Goal: Task Accomplishment & Management: Manage account settings

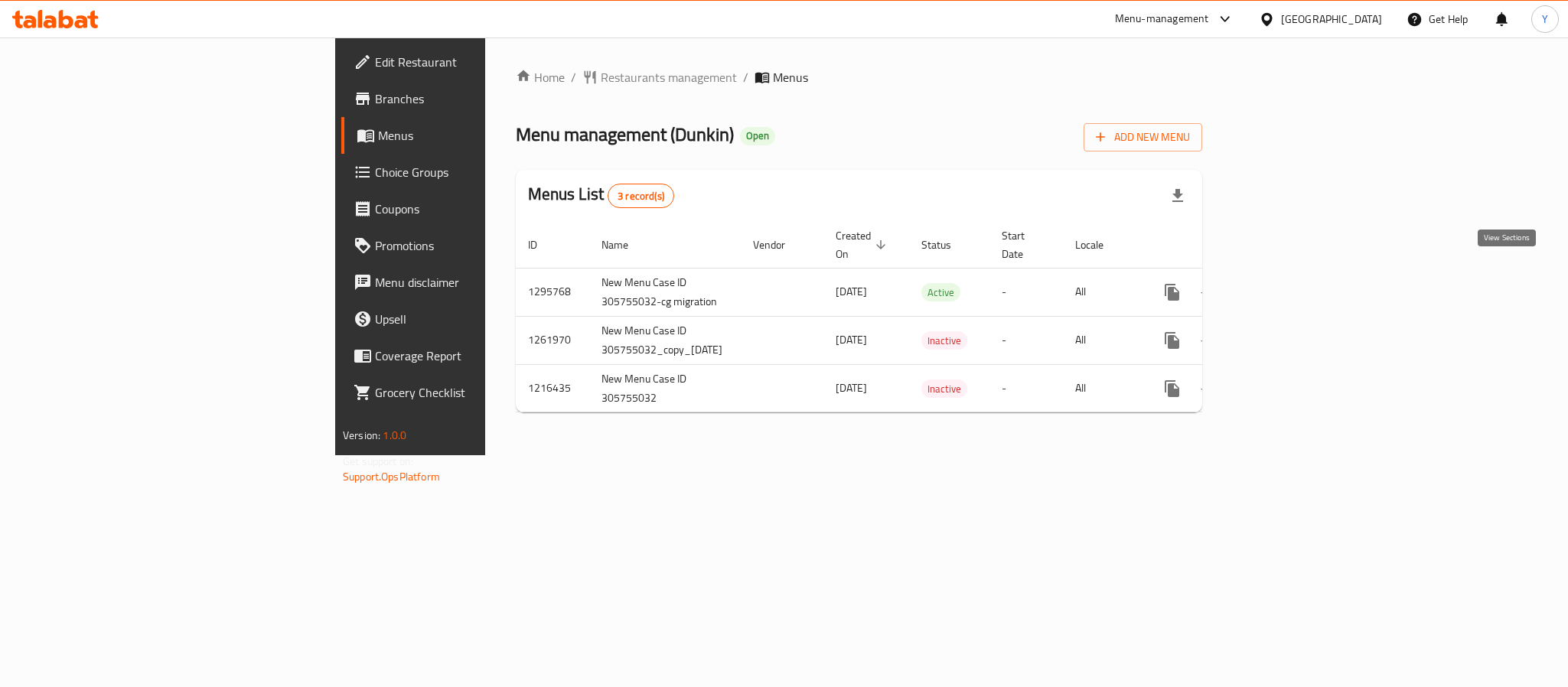
click at [1291, 285] on icon "enhanced table" at bounding box center [1282, 292] width 18 height 18
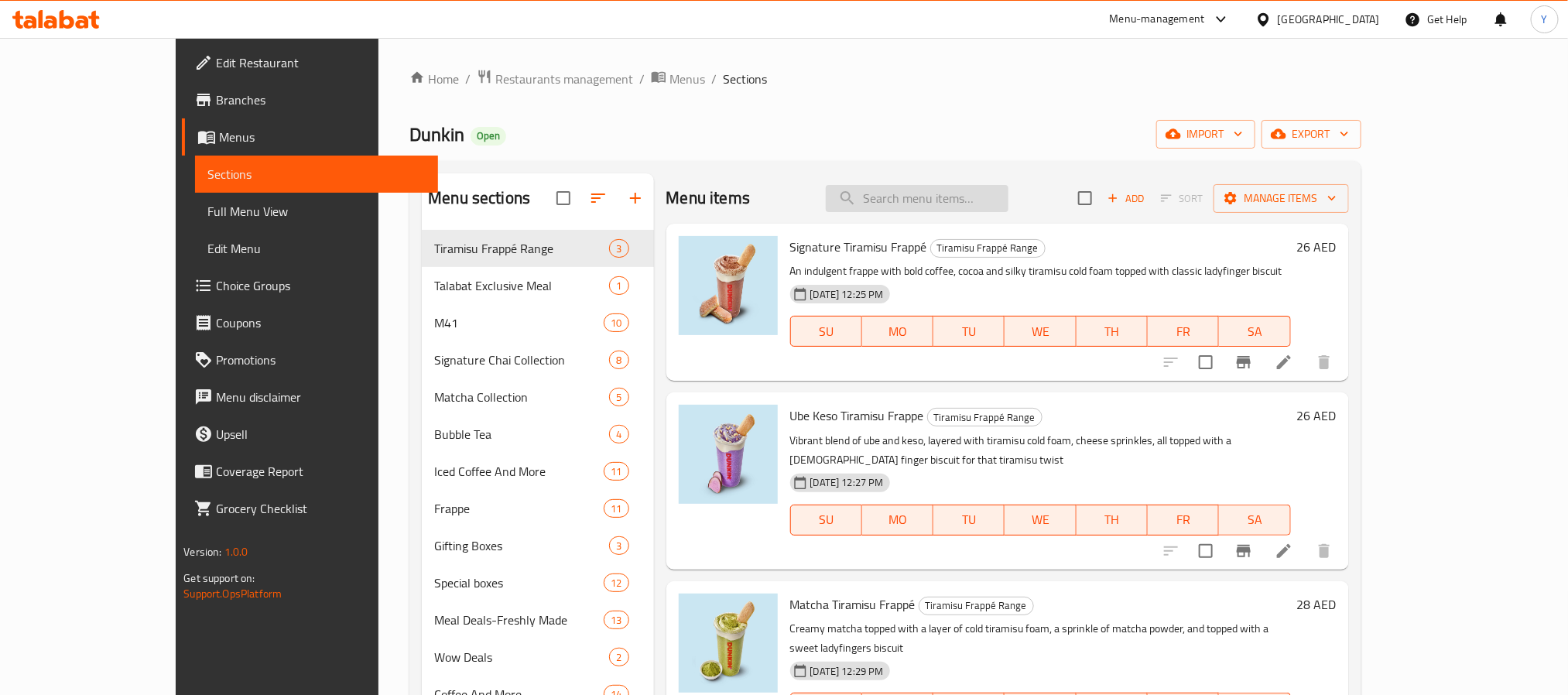
click at [953, 205] on input "search" at bounding box center [917, 198] width 183 height 27
paste input "Original blend"
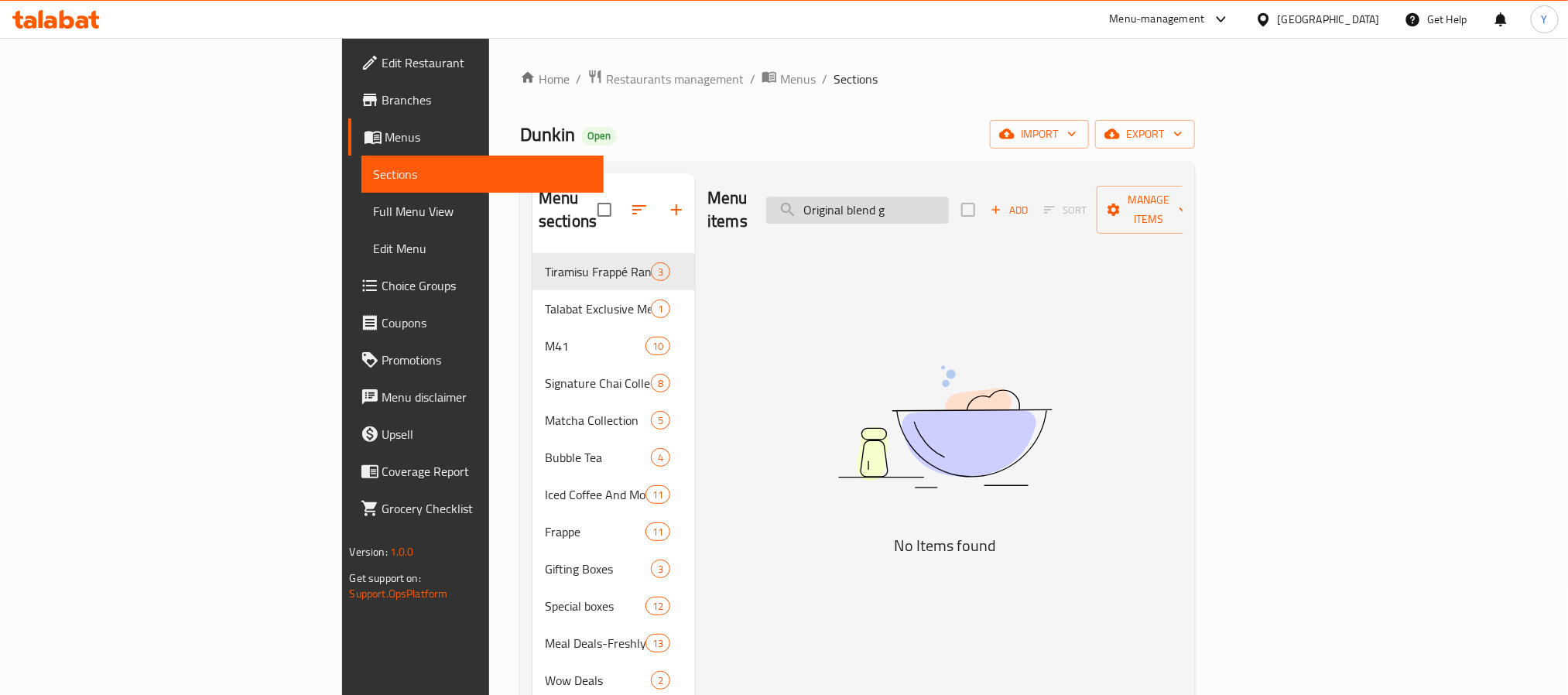
click at [949, 201] on input "Original blend g" at bounding box center [857, 210] width 183 height 27
paste input "round 453 Gm"
click at [949, 198] on input "Original blend ground 453 Gm" at bounding box center [857, 210] width 183 height 27
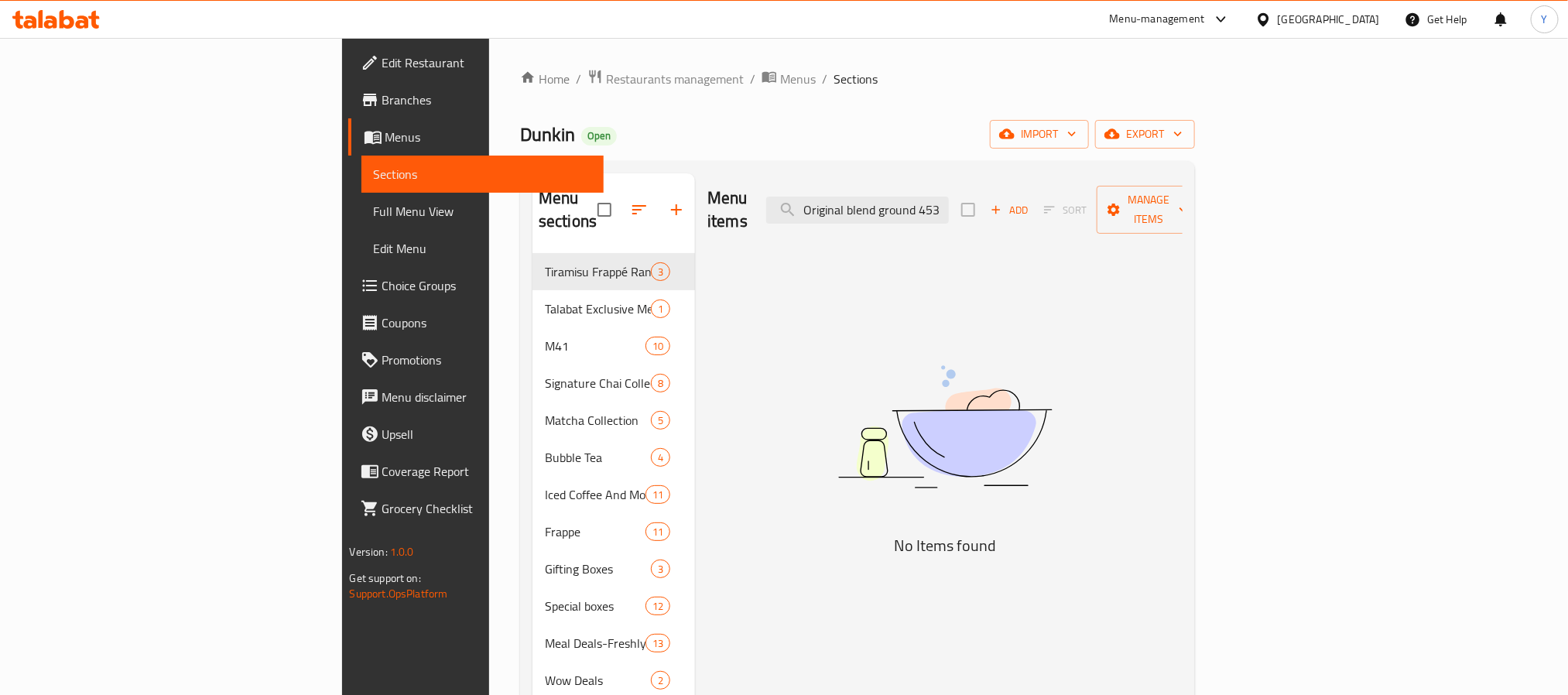
drag, startPoint x: 1004, startPoint y: 198, endPoint x: 475, endPoint y: 210, distance: 529.1
click at [533, 210] on div "Menu sections Tiramisu Frappé Range 3 Talabat Exclusive Meal 1 M41 10 Signature…" at bounding box center [857, 644] width 650 height 941
click at [949, 212] on input "Original blend g" at bounding box center [857, 210] width 183 height 27
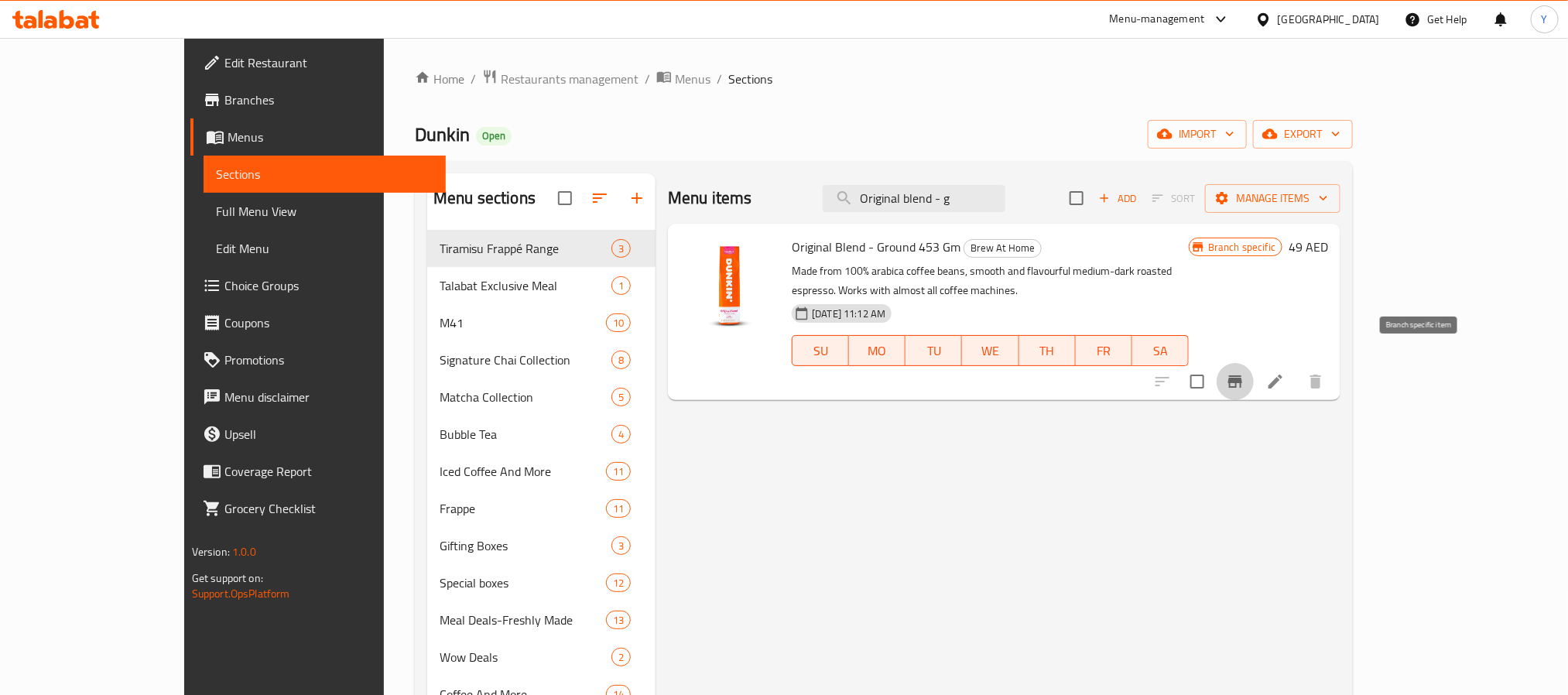
click at [1254, 363] on button "Branch-specific-item" at bounding box center [1235, 381] width 37 height 37
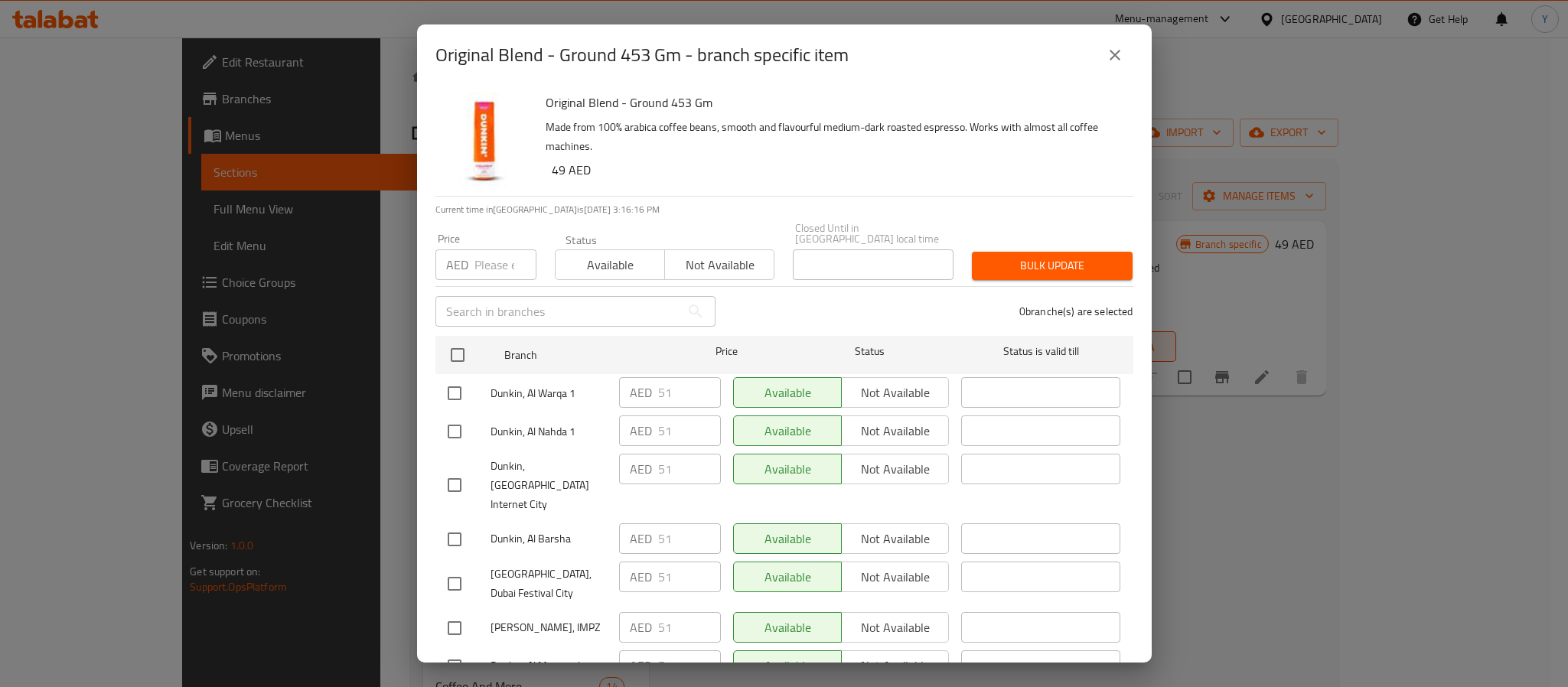
click at [1094, 51] on div "Original Blend - Ground 453 Gm - branch specific item" at bounding box center [784, 55] width 697 height 37
click at [1126, 61] on button "close" at bounding box center [1114, 55] width 37 height 37
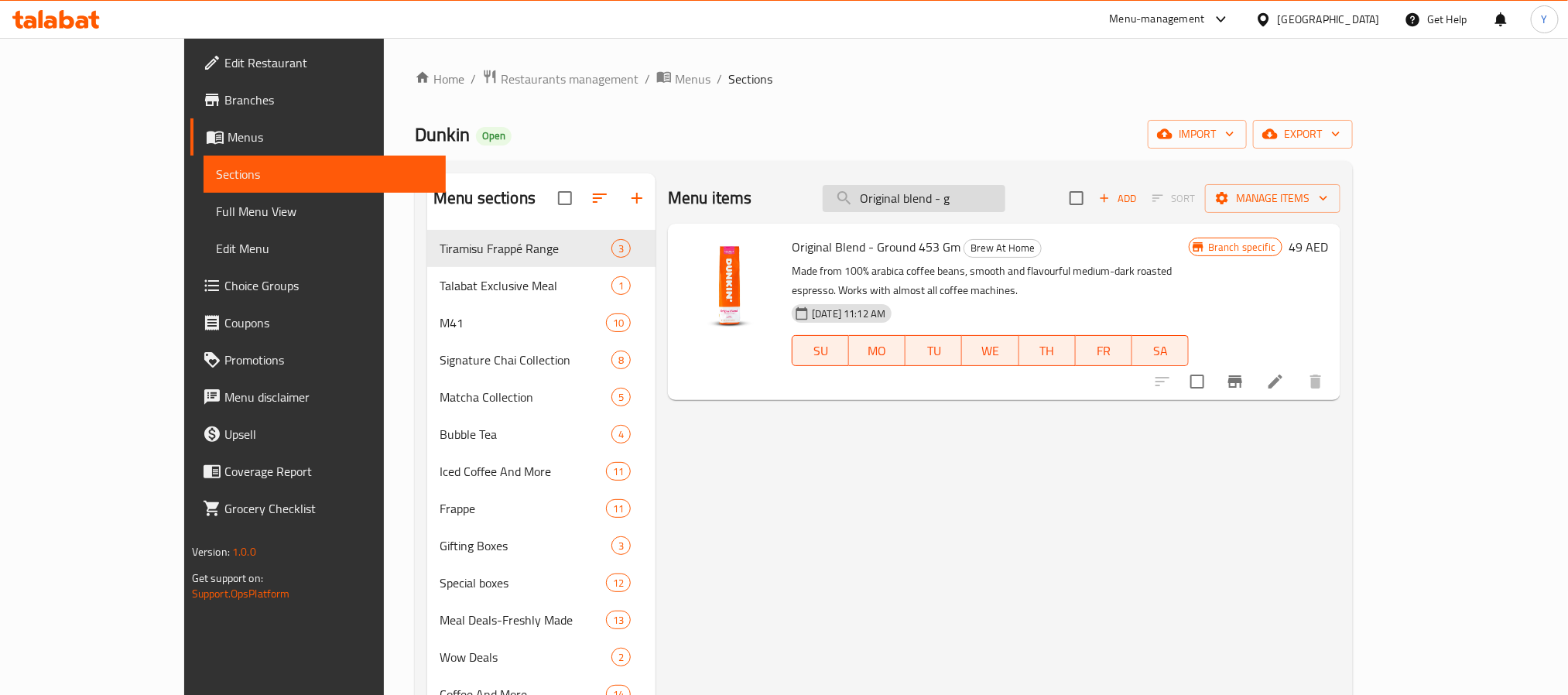
click at [1005, 193] on input "Original blend - g" at bounding box center [914, 198] width 183 height 27
paste input "Hazelnut Ground"
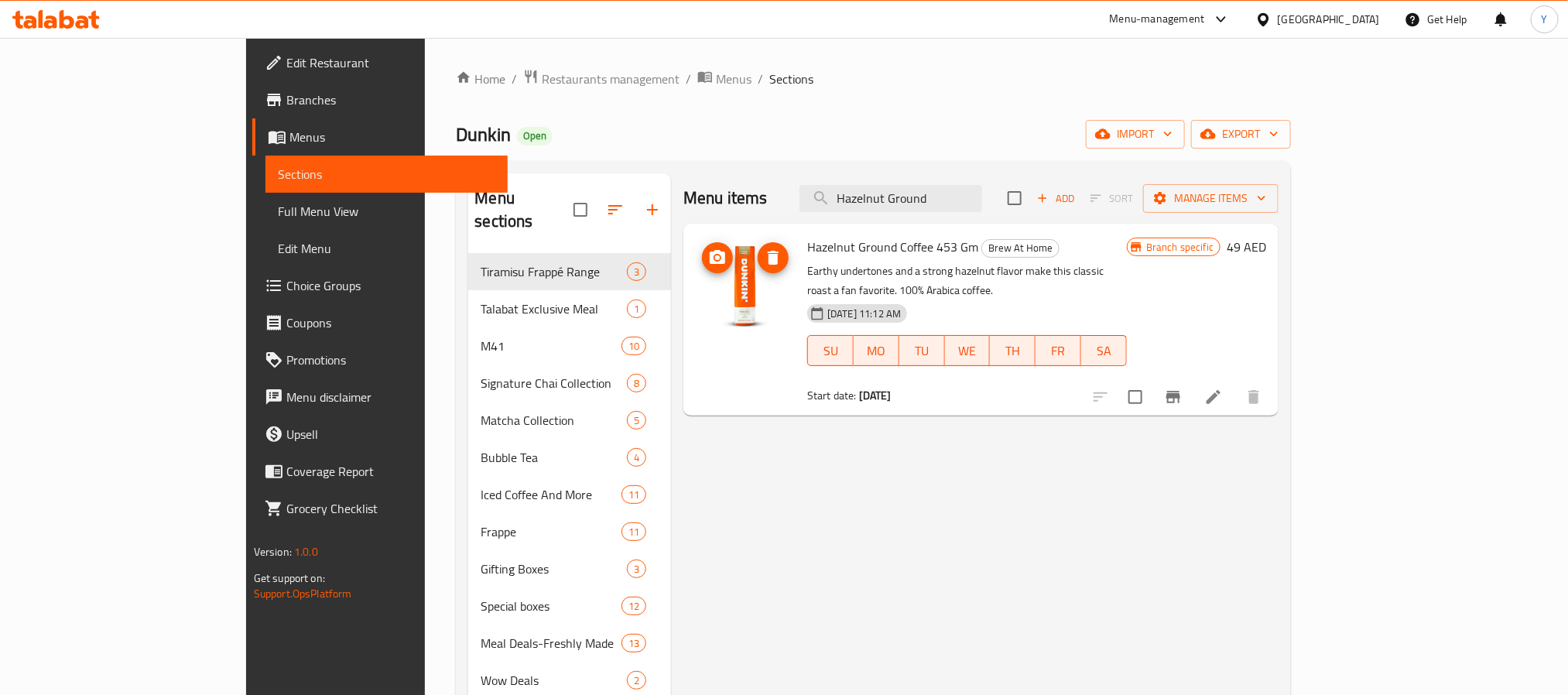
type input "Hazelnut Ground"
drag, startPoint x: 1022, startPoint y: 170, endPoint x: 1023, endPoint y: 198, distance: 28.0
click at [1022, 172] on div "Menu sections Tiramisu Frappé Range 3 Talabat Exclusive Meal 1 M41 10 Signature…" at bounding box center [873, 644] width 835 height 966
click at [982, 202] on input "Hazelnut Ground" at bounding box center [891, 198] width 183 height 27
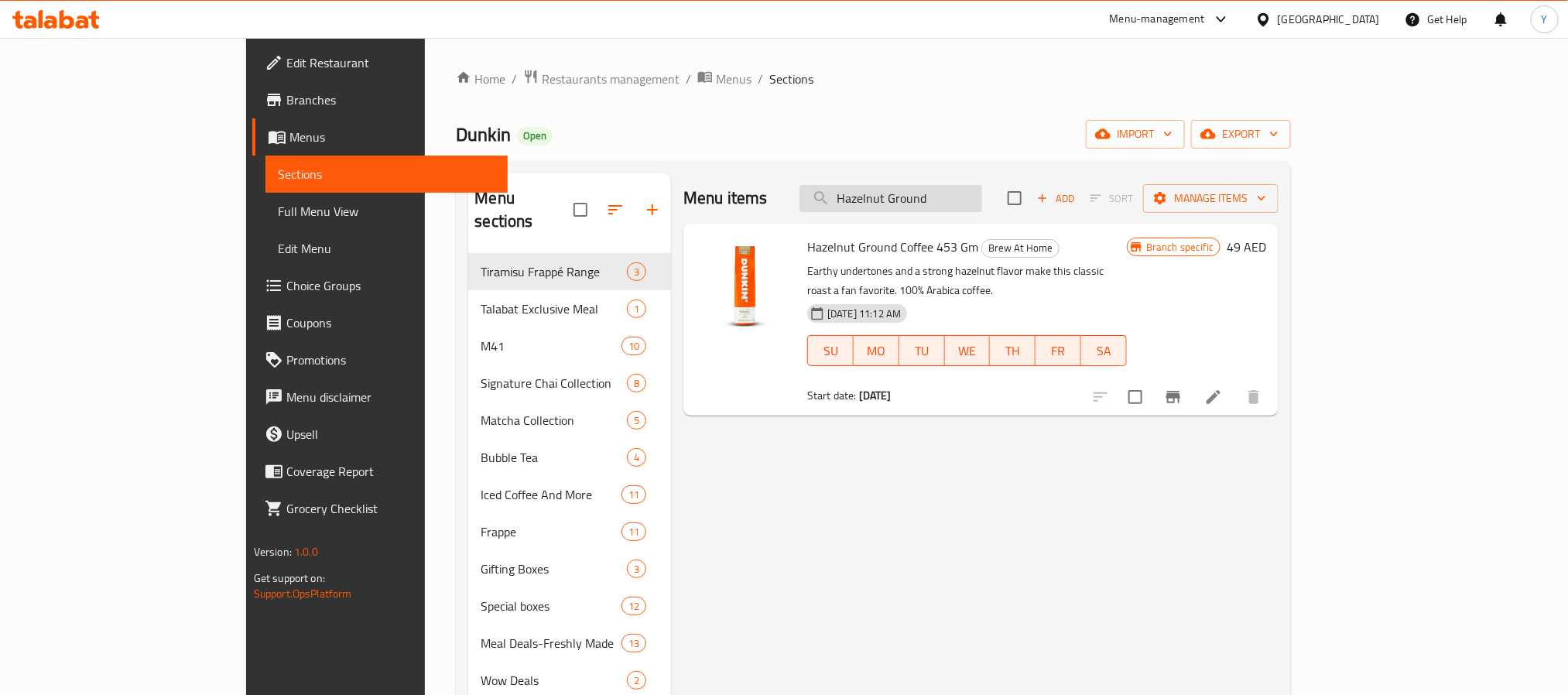
click at [982, 202] on input "Hazelnut Ground" at bounding box center [891, 198] width 183 height 27
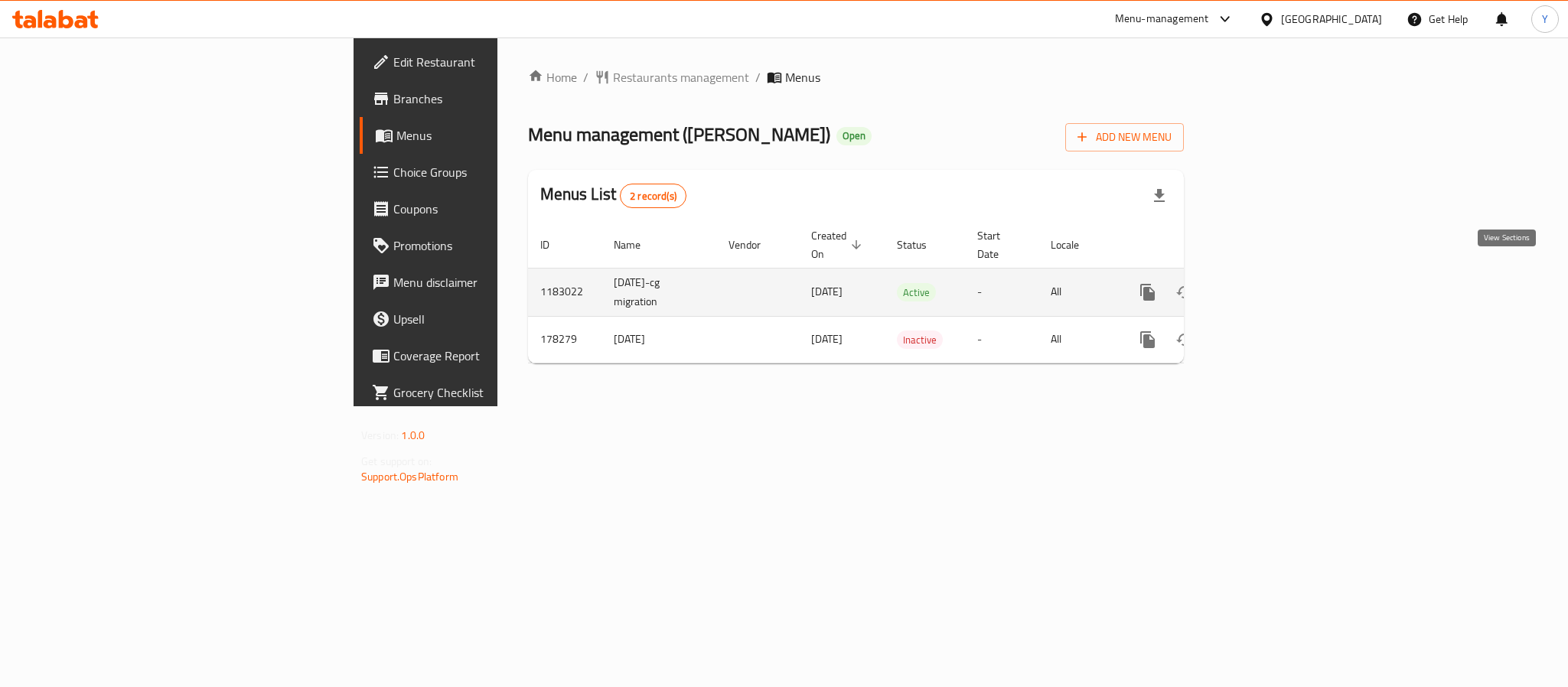
click at [1267, 283] on icon "enhanced table" at bounding box center [1258, 292] width 18 height 18
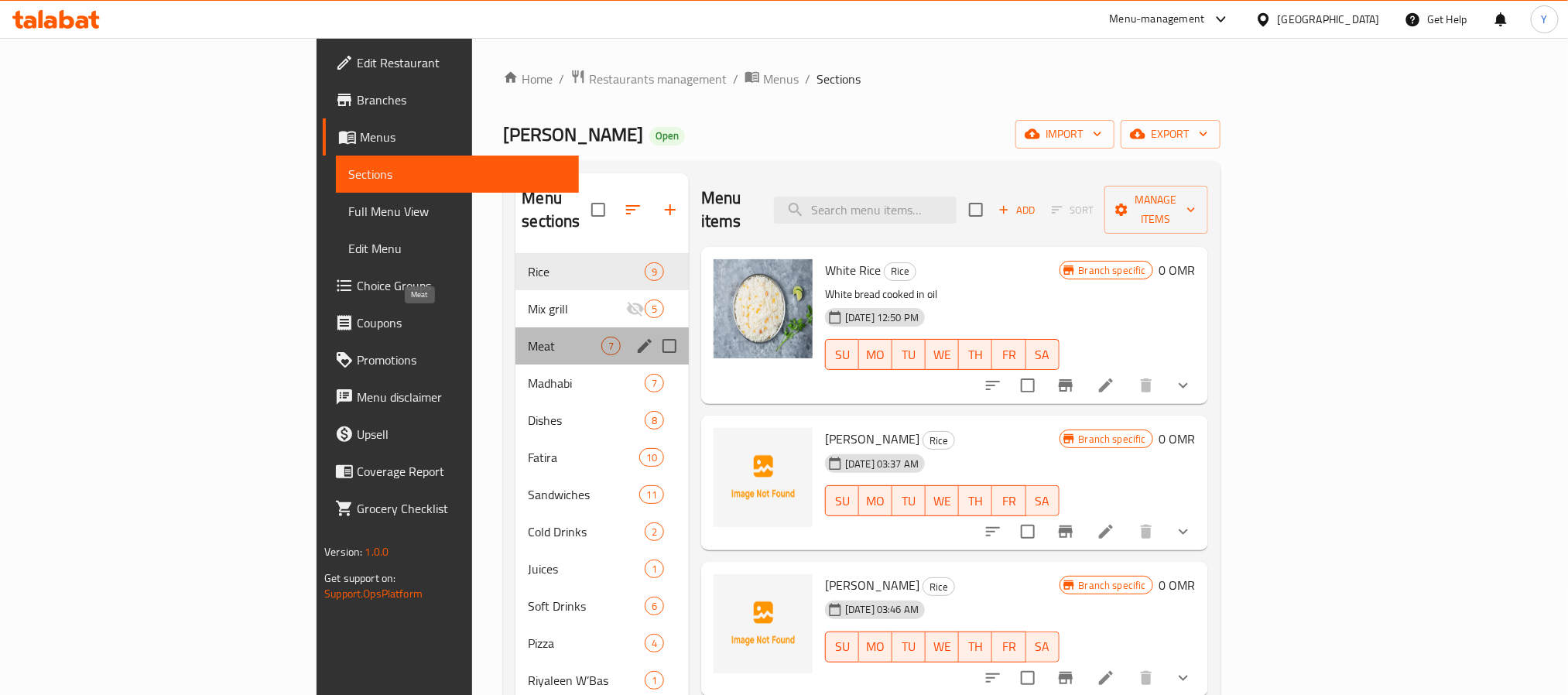
click at [528, 337] on span "Meat" at bounding box center [564, 346] width 73 height 18
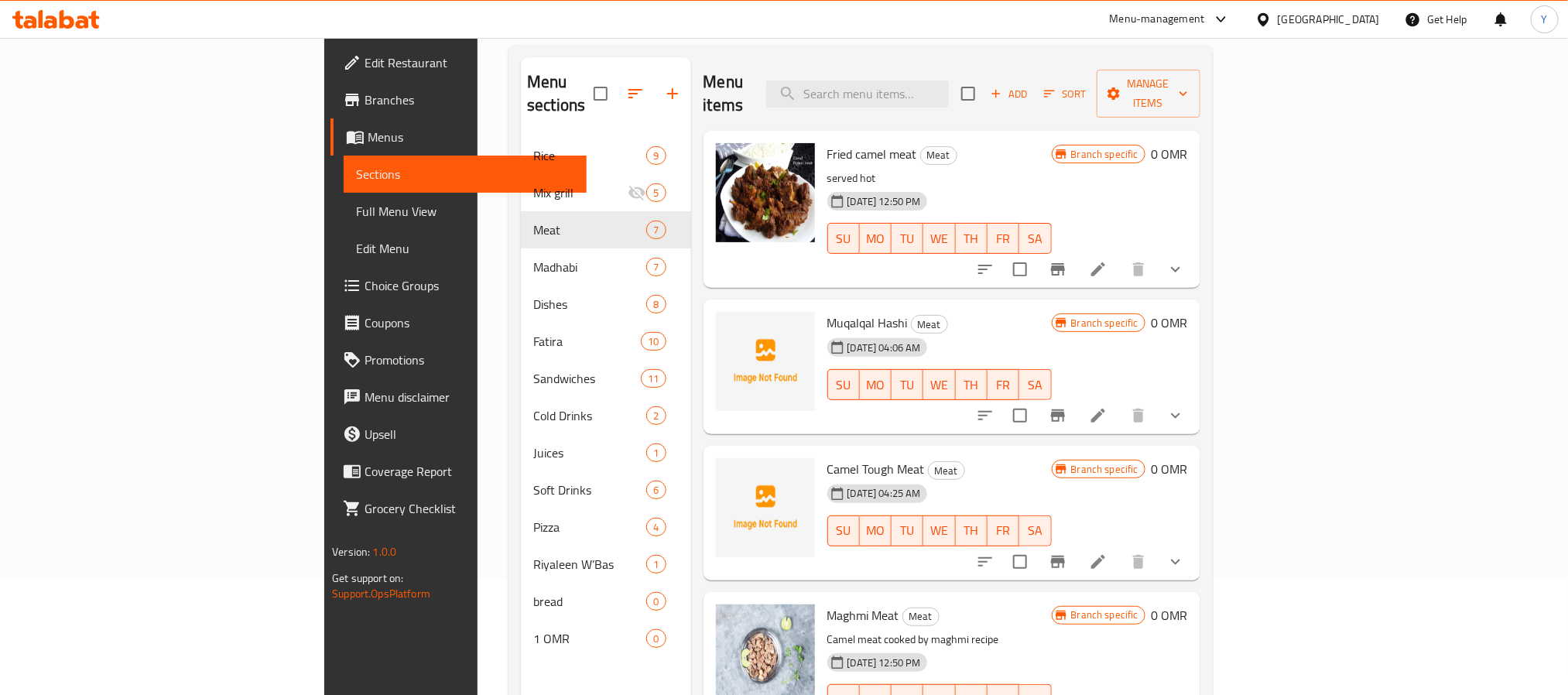
click at [987, 103] on div "Menu items Add Sort Manage items" at bounding box center [952, 94] width 497 height 74
click at [984, 97] on div "Menu items Add Sort Manage items" at bounding box center [952, 94] width 497 height 74
click at [949, 84] on input "search" at bounding box center [857, 94] width 183 height 27
paste input "قصابيه"
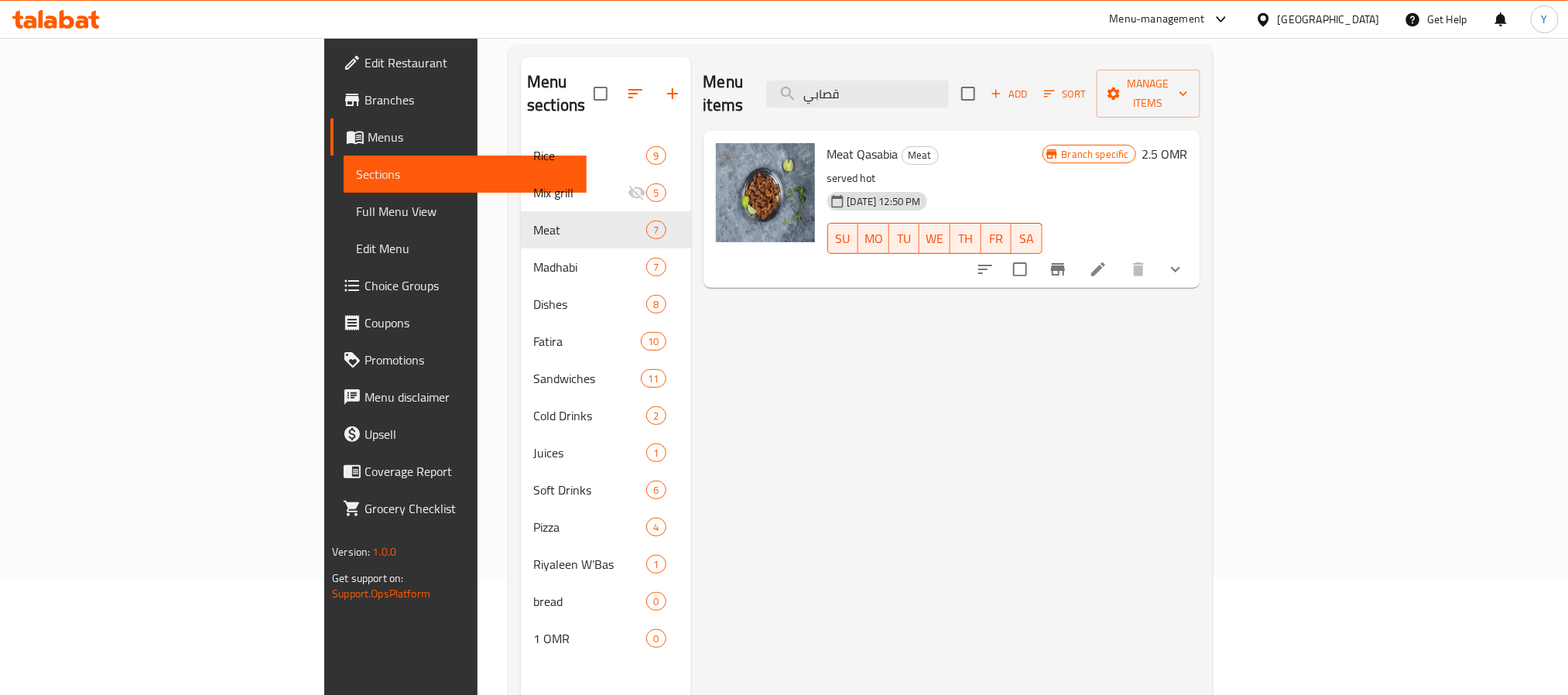
type input "قصابي"
click at [1194, 253] on button "show more" at bounding box center [1175, 269] width 37 height 37
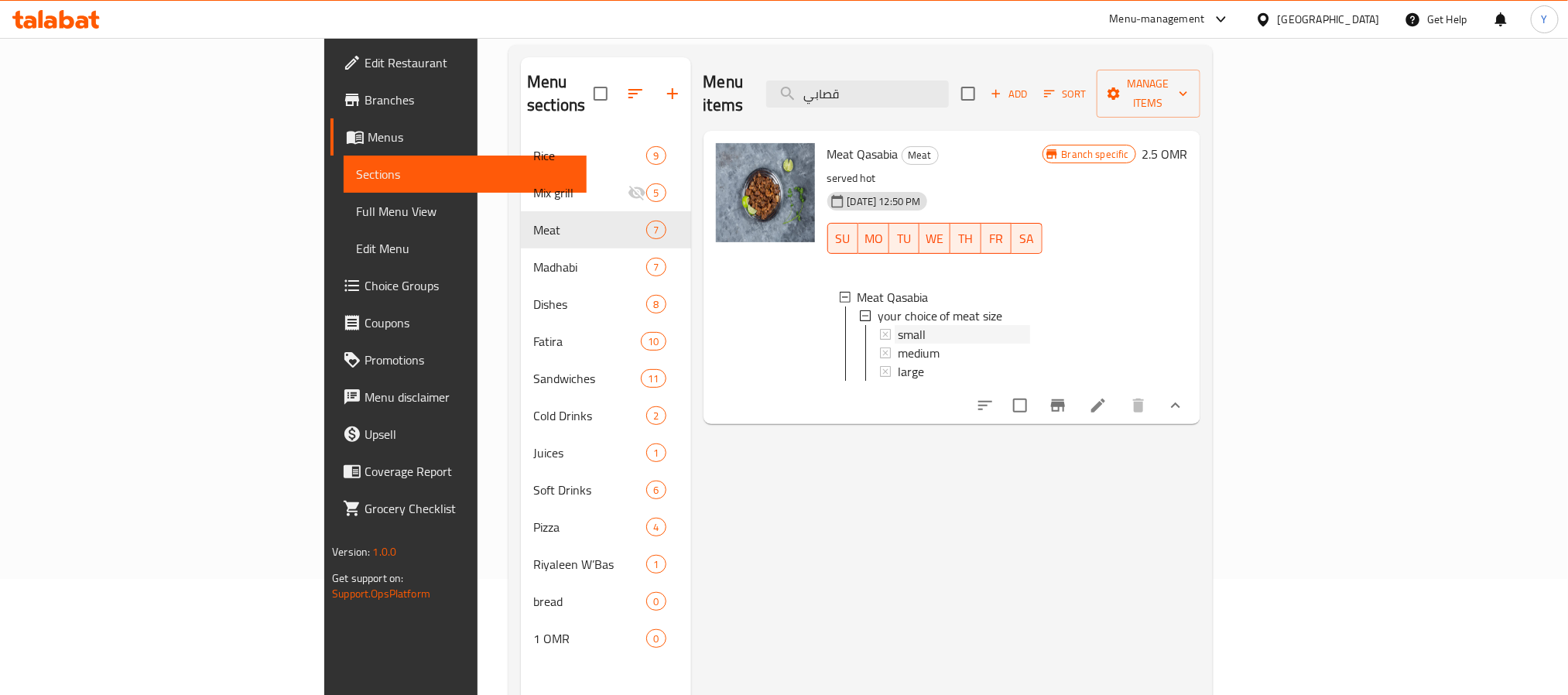
click at [898, 325] on div "small" at bounding box center [964, 335] width 132 height 18
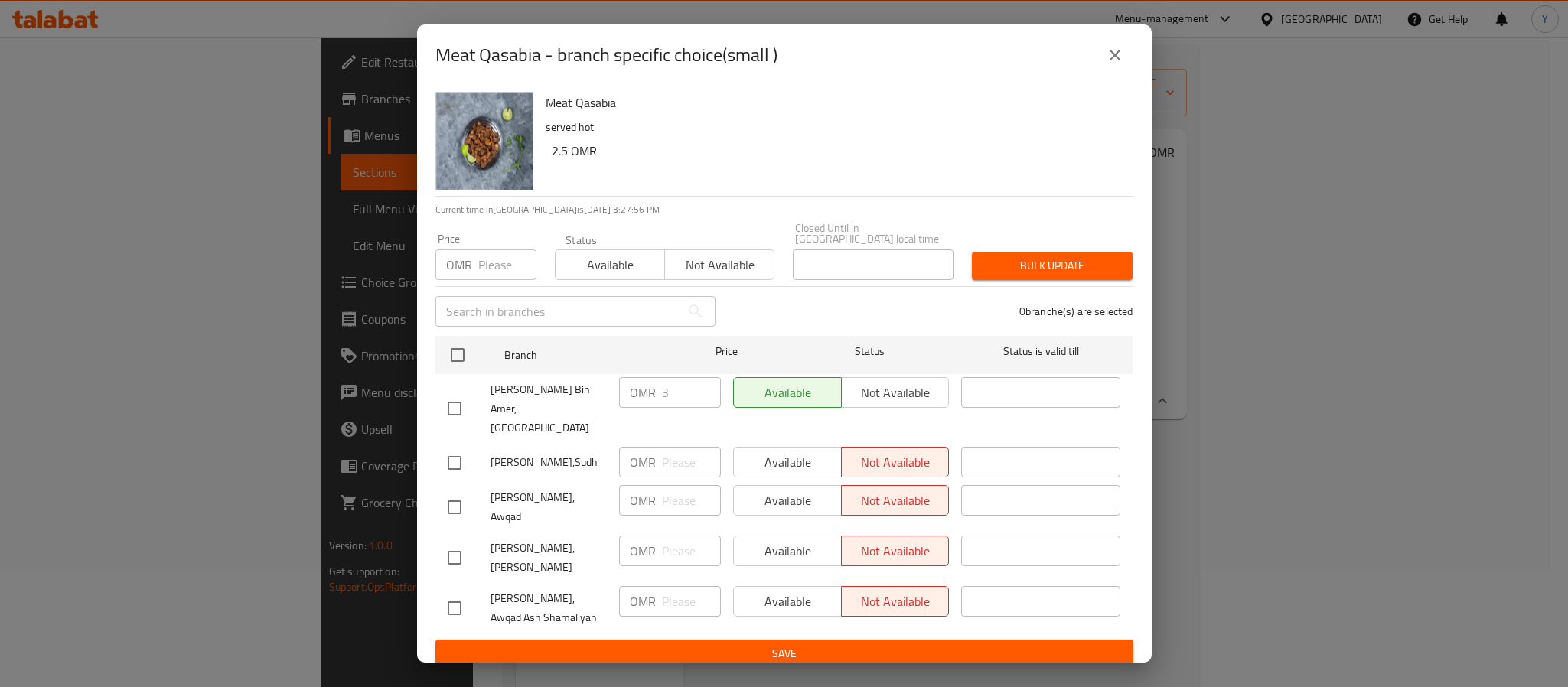
click at [1057, 196] on div "Meat Qasabia served hot 2.5 OMR" at bounding box center [833, 140] width 587 height 110
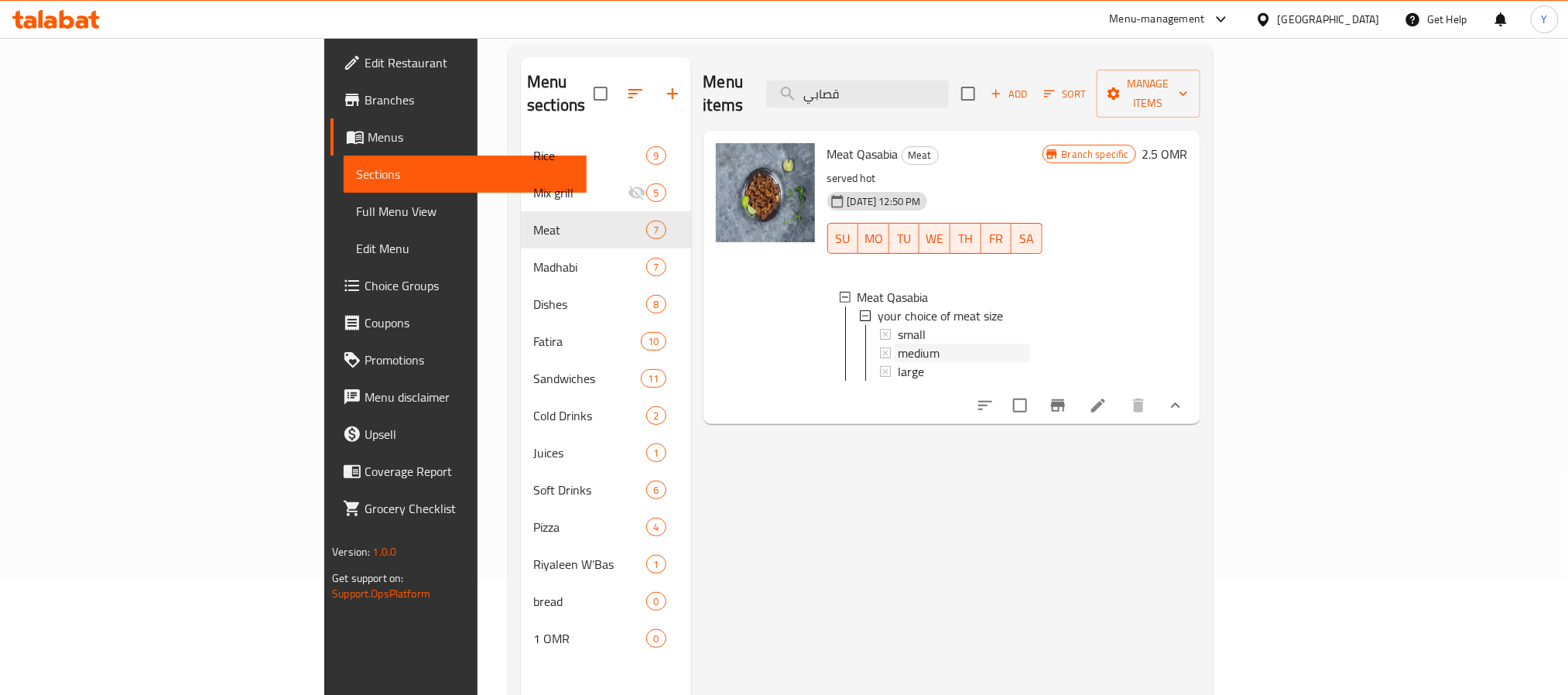
click at [898, 344] on span "medium" at bounding box center [919, 353] width 42 height 18
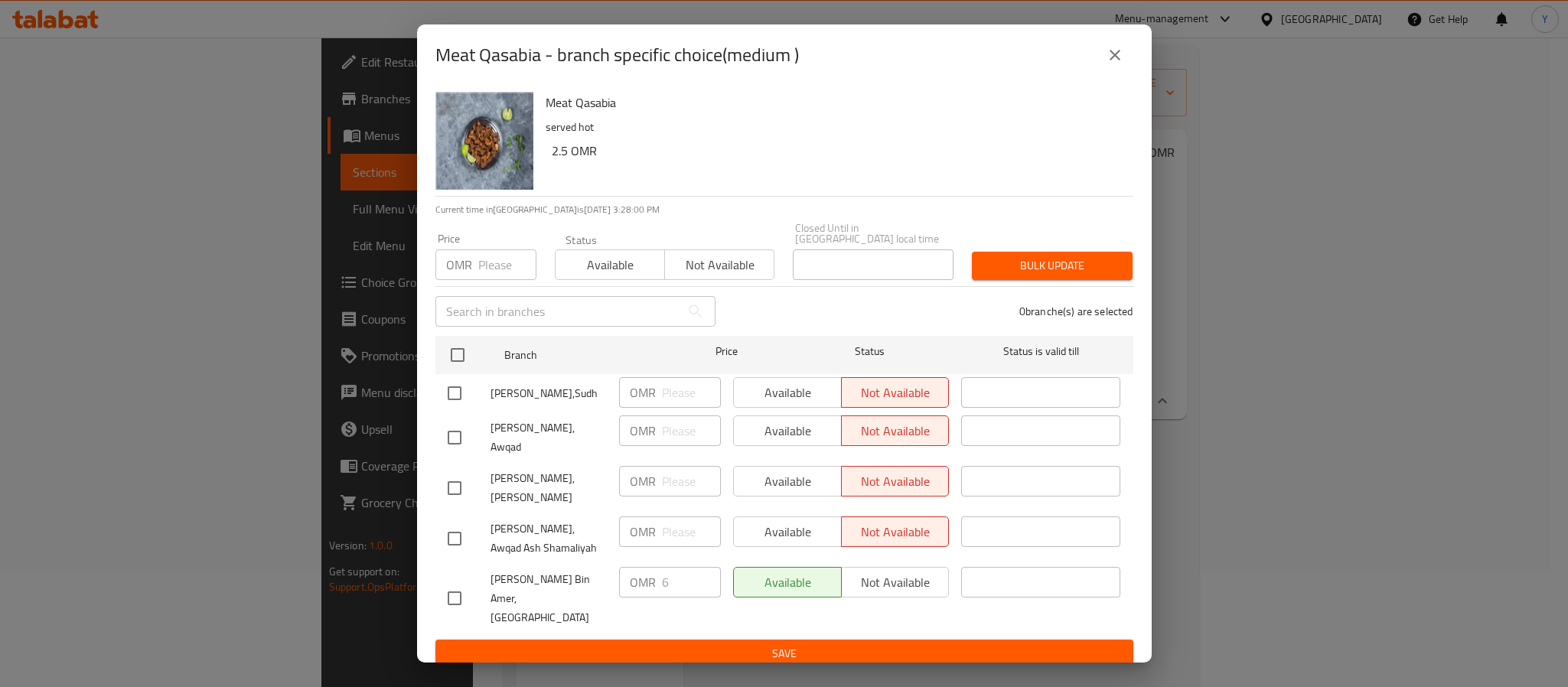
click at [798, 196] on div "Meat Qasabia served hot 2.5 OMR" at bounding box center [833, 140] width 587 height 110
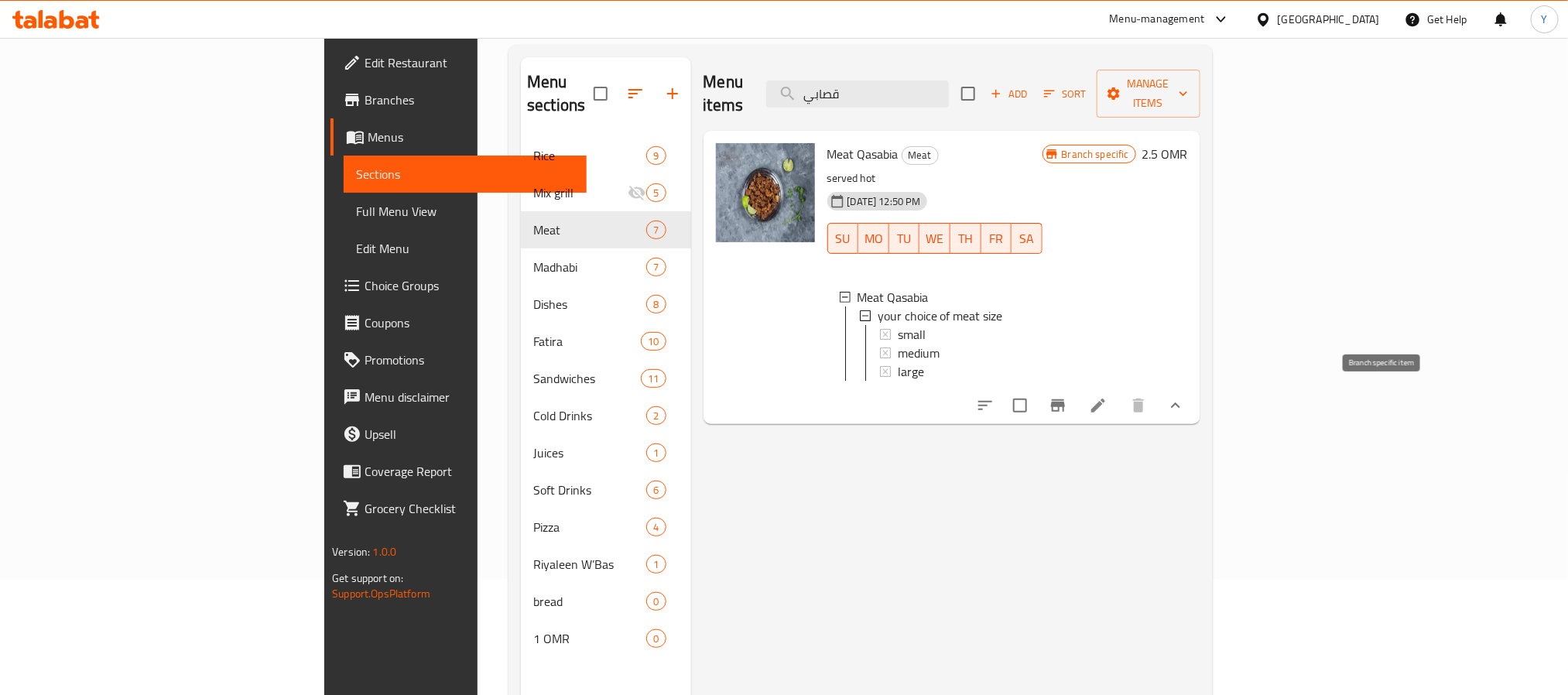
click at [1077, 390] on button "Branch-specific-item" at bounding box center [1058, 405] width 37 height 37
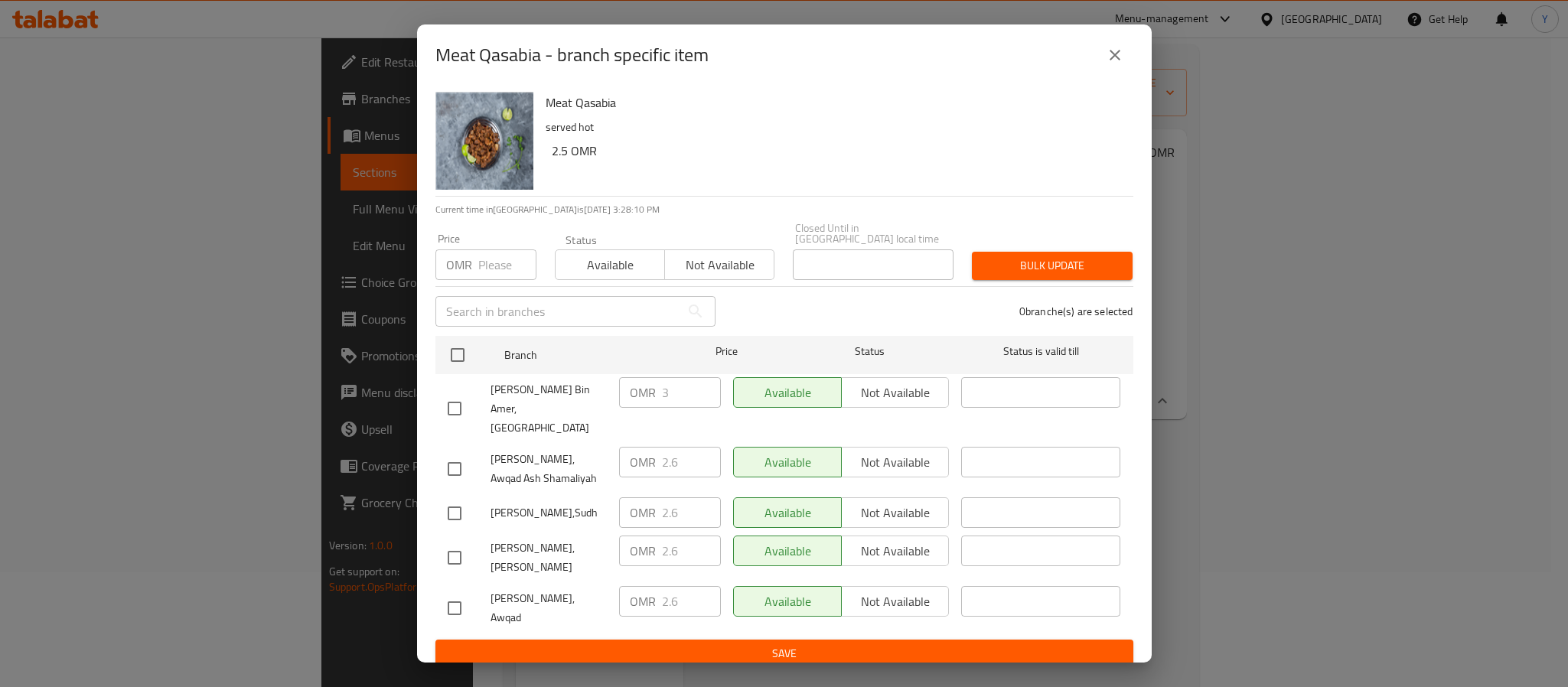
click at [1117, 61] on icon "close" at bounding box center [1114, 55] width 11 height 11
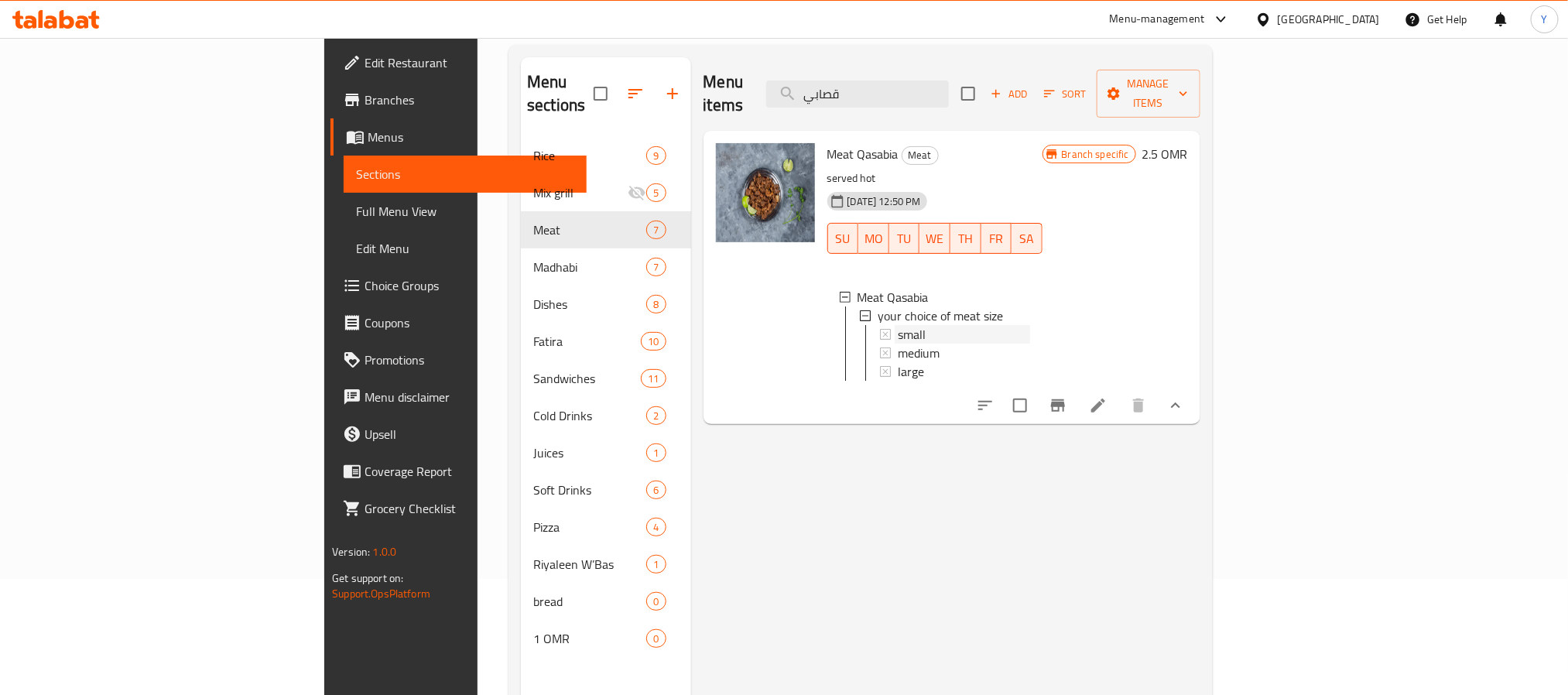
click at [912, 325] on div "small" at bounding box center [964, 335] width 132 height 18
click at [898, 325] on span "small" at bounding box center [912, 335] width 28 height 18
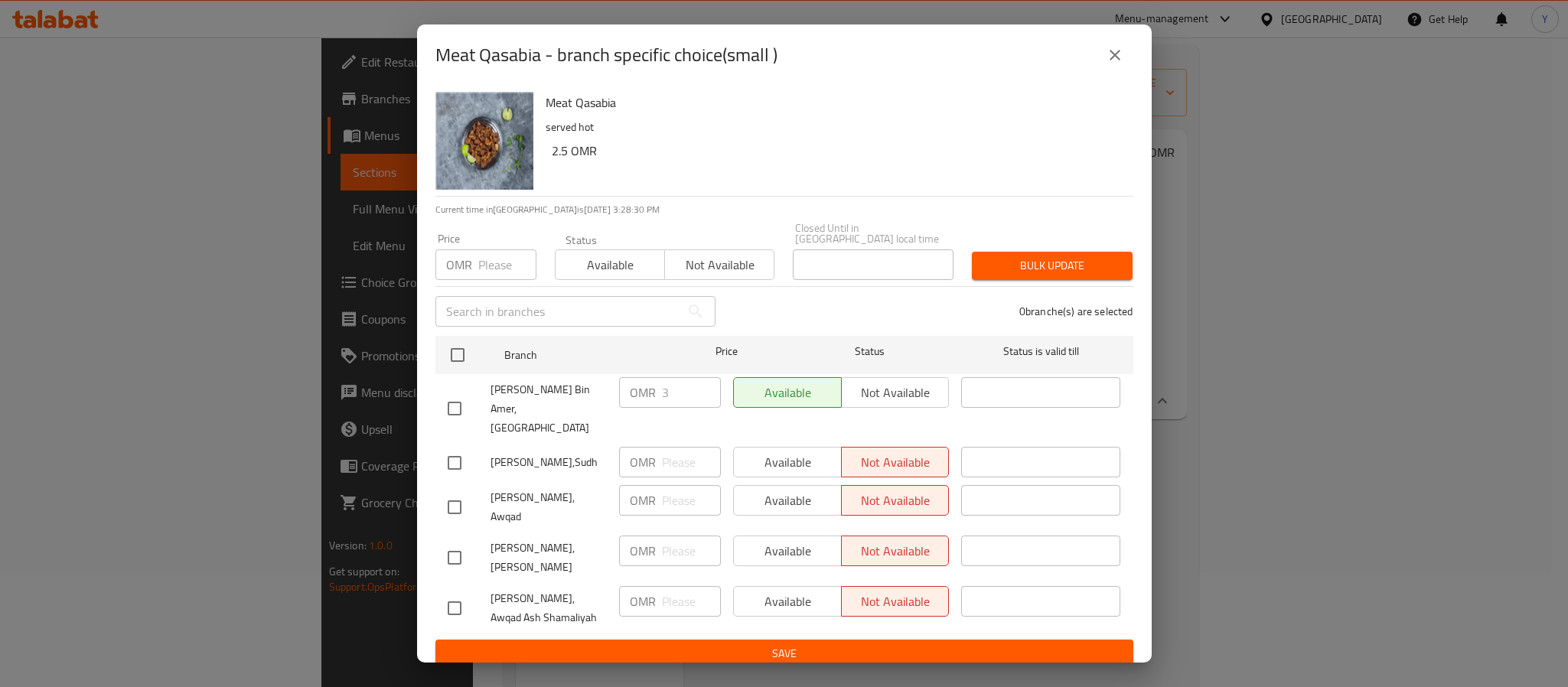
click at [1116, 74] on button "close" at bounding box center [1114, 55] width 37 height 37
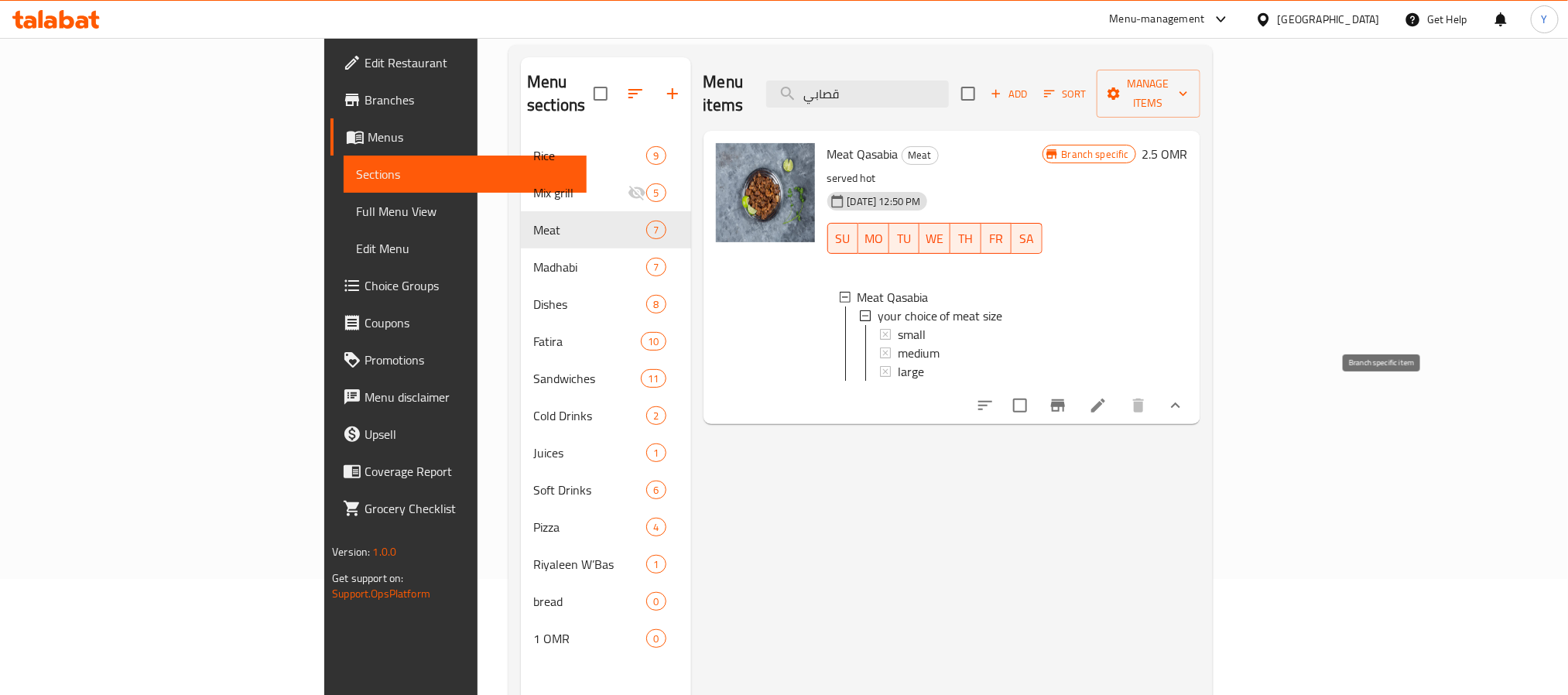
click at [1067, 400] on icon "Branch-specific-item" at bounding box center [1058, 405] width 18 height 18
click at [898, 362] on div "large" at bounding box center [964, 371] width 132 height 18
click at [710, 335] on div at bounding box center [765, 277] width 111 height 281
click at [828, 143] on span "Meat Qasabia" at bounding box center [863, 154] width 71 height 23
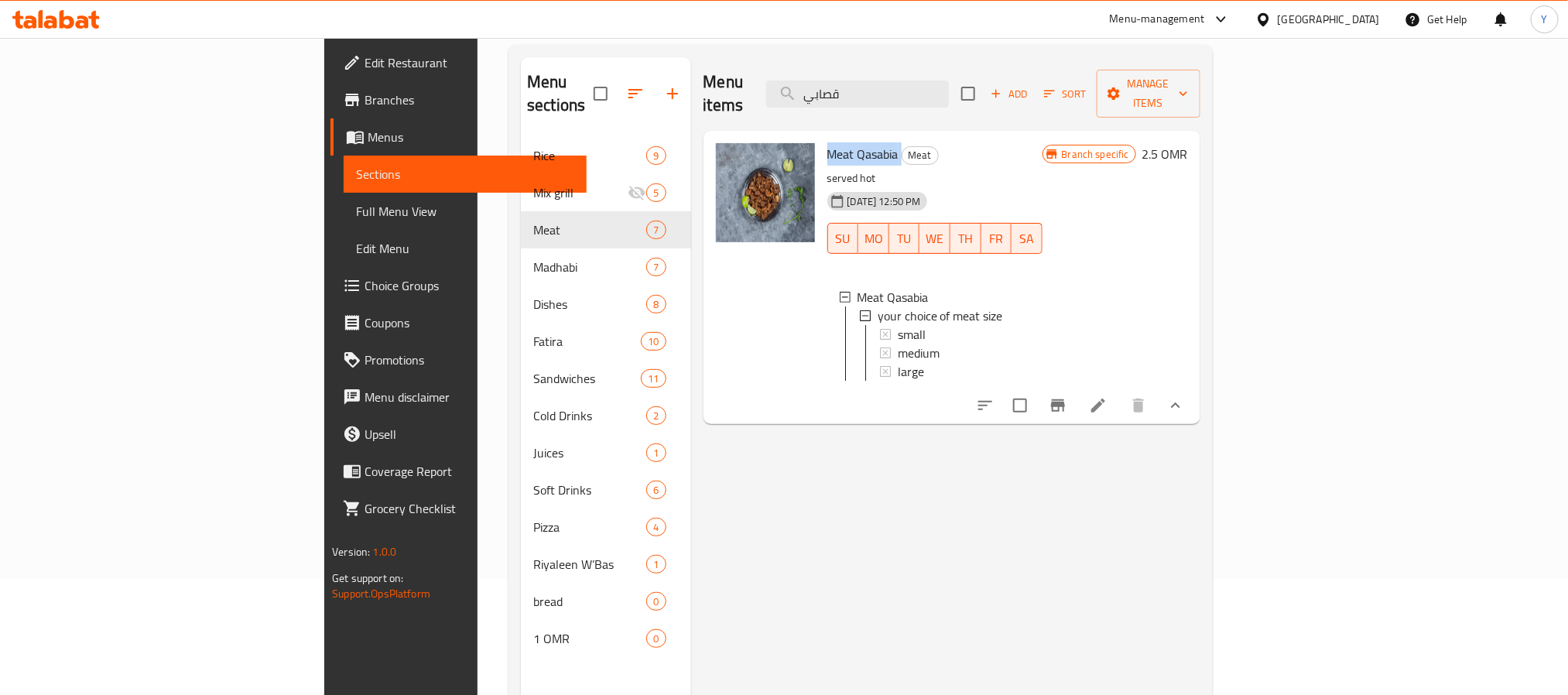
click at [828, 143] on span "Meat Qasabia" at bounding box center [863, 154] width 71 height 23
copy h6 "Meat Qasabia"
click at [710, 289] on div at bounding box center [765, 277] width 111 height 281
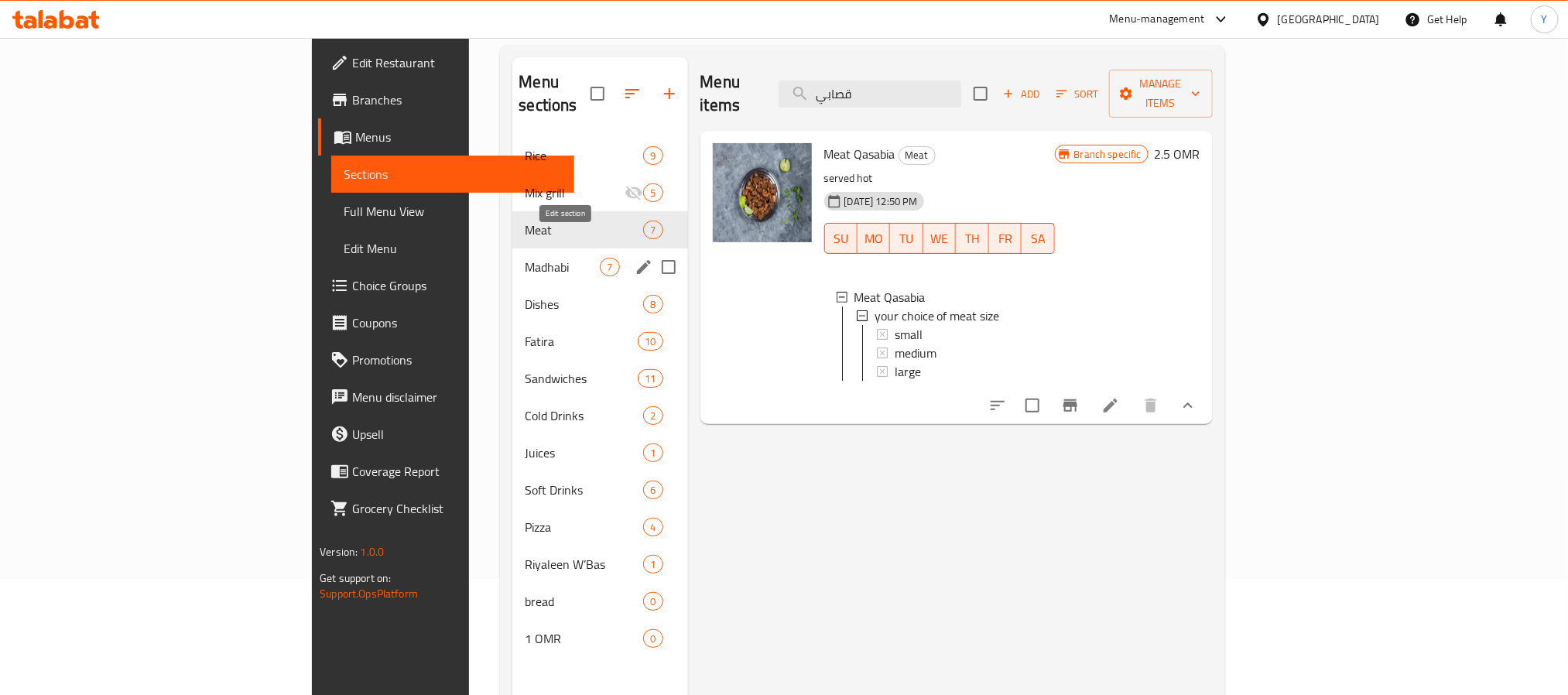
scroll to position [217, 0]
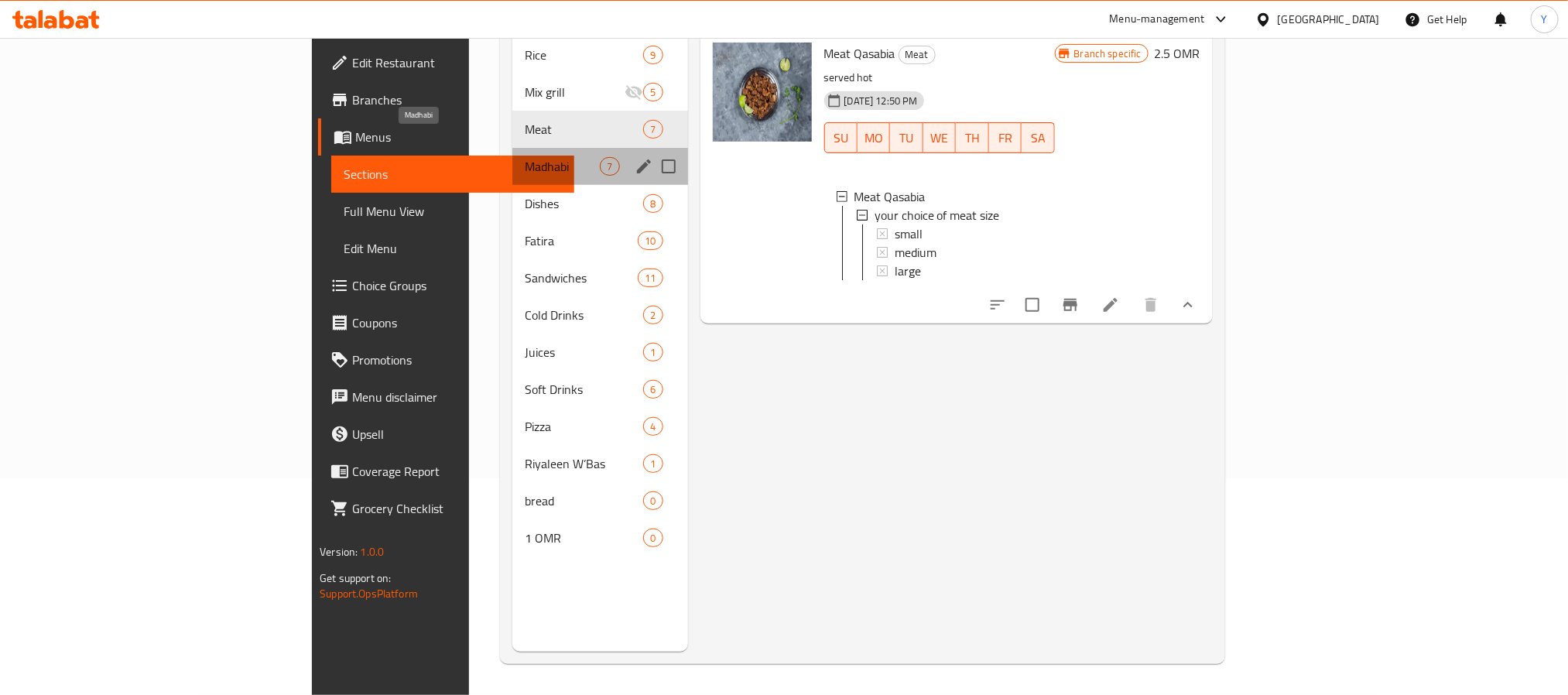
click at [525, 157] on span "Madhabi" at bounding box center [562, 166] width 75 height 18
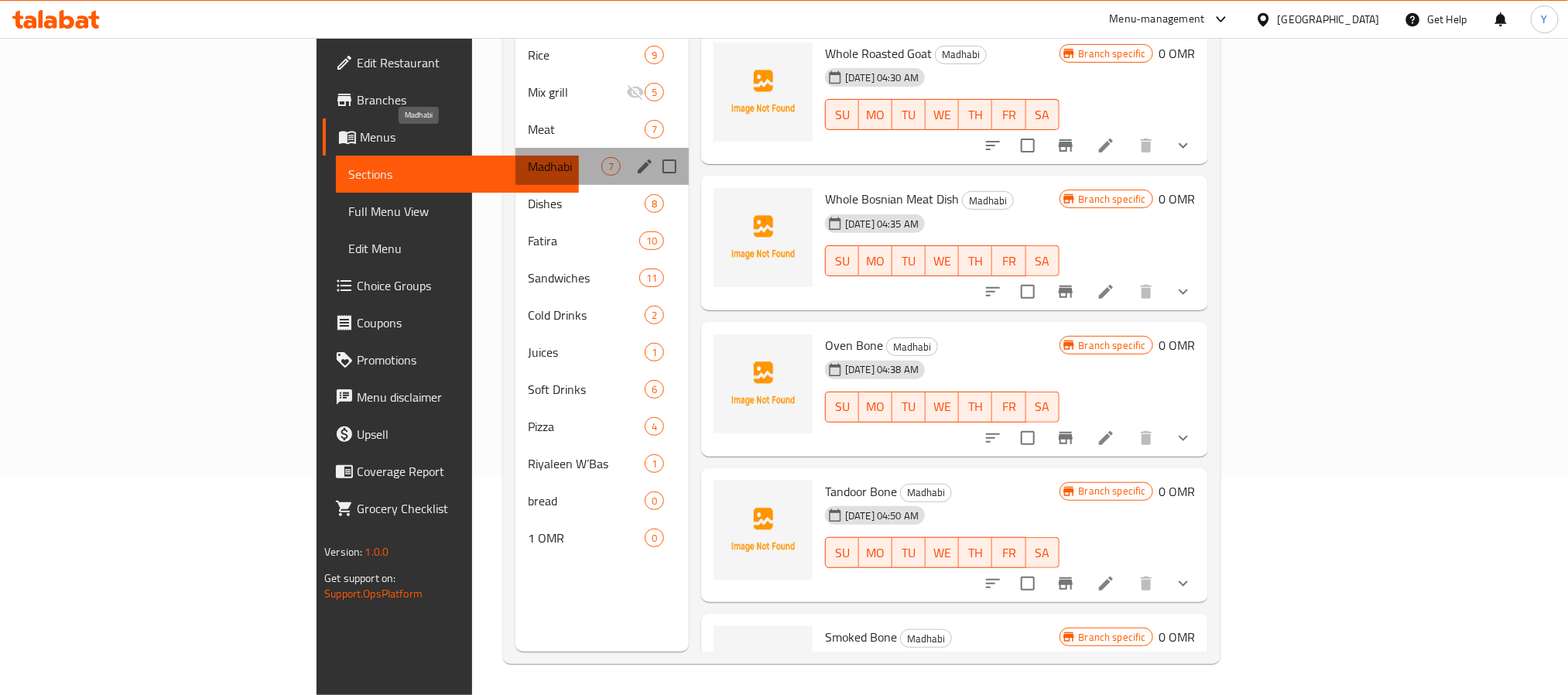
click at [528, 157] on span "Madhabi" at bounding box center [564, 166] width 73 height 18
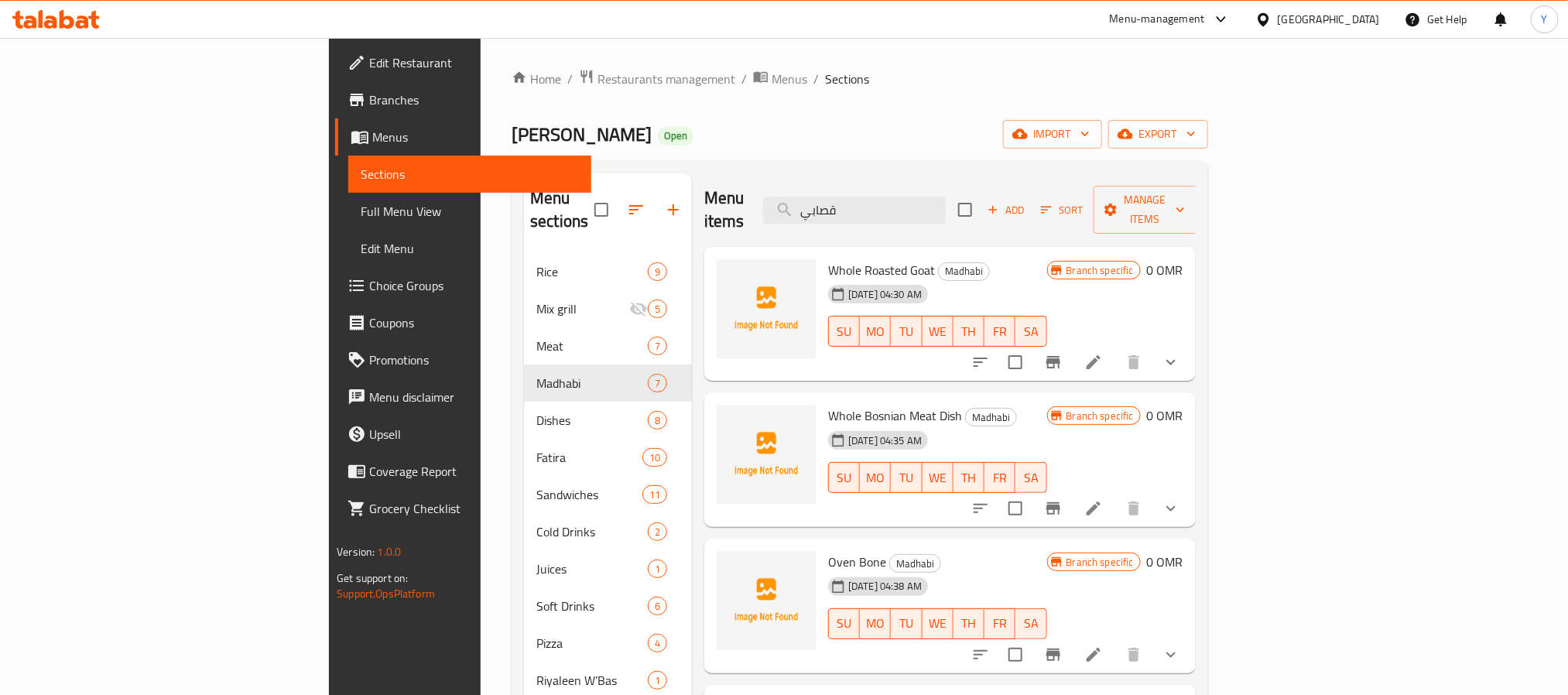
click at [705, 174] on div "Menu items قصابي Add Sort Manage items" at bounding box center [950, 210] width 491 height 74
click at [946, 197] on input "قصابي" at bounding box center [854, 210] width 183 height 27
paste input "دجاج مضبي"
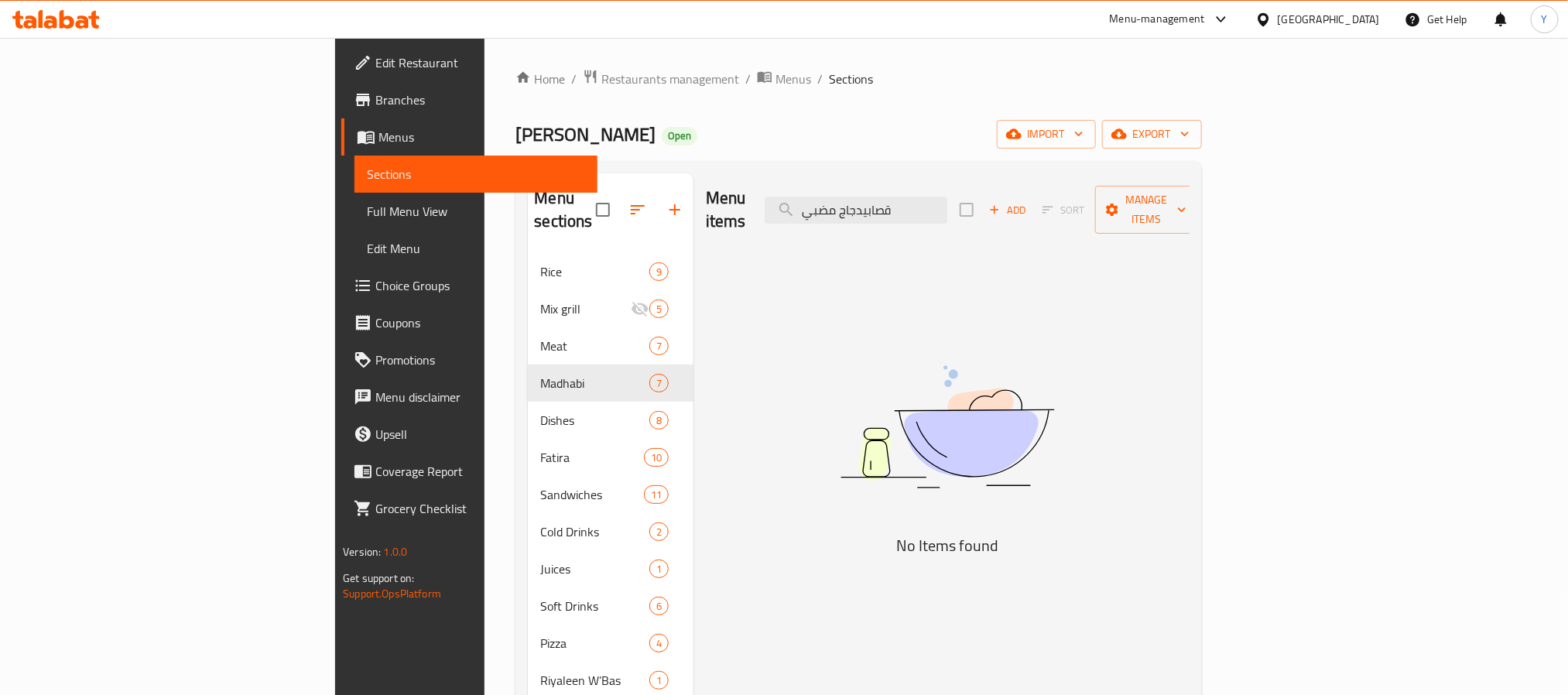
paste input "search"
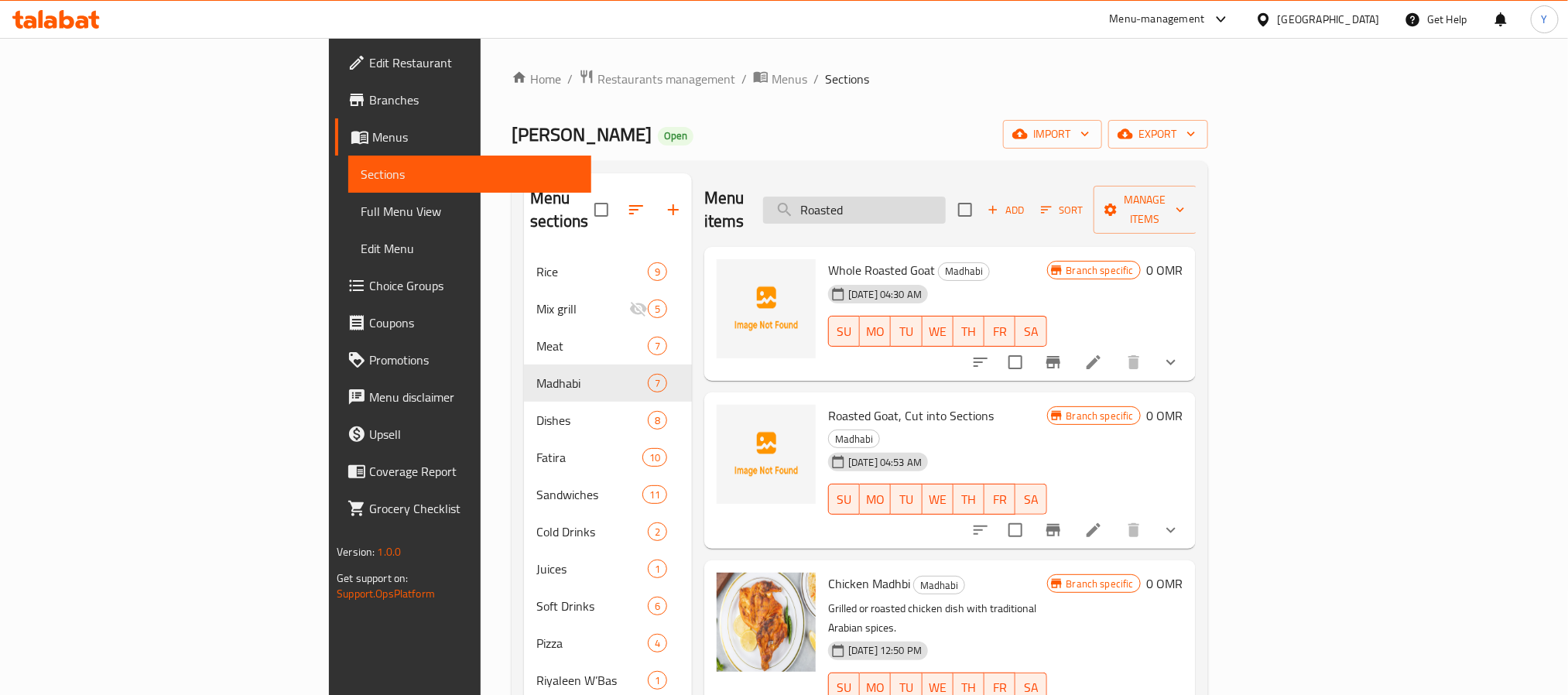
type input "Roasted"
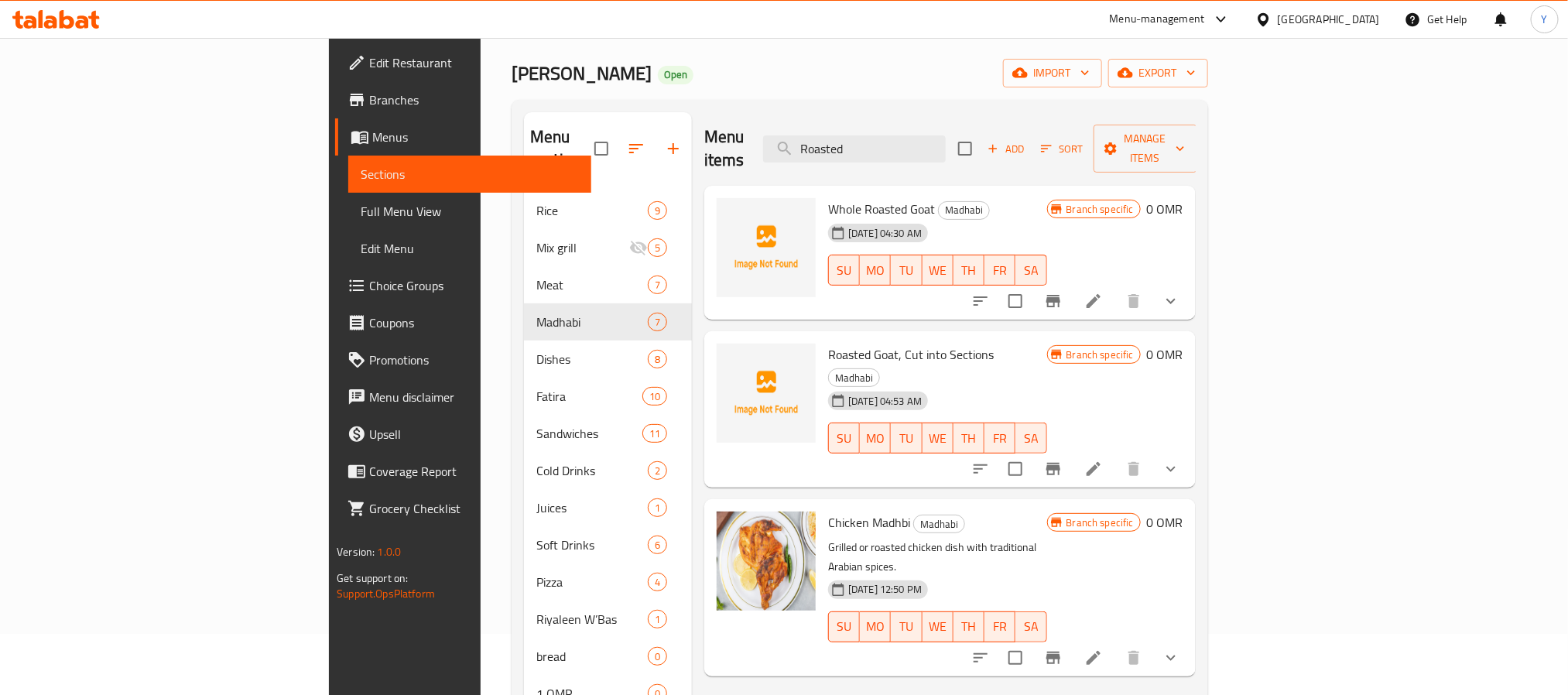
scroll to position [116, 0]
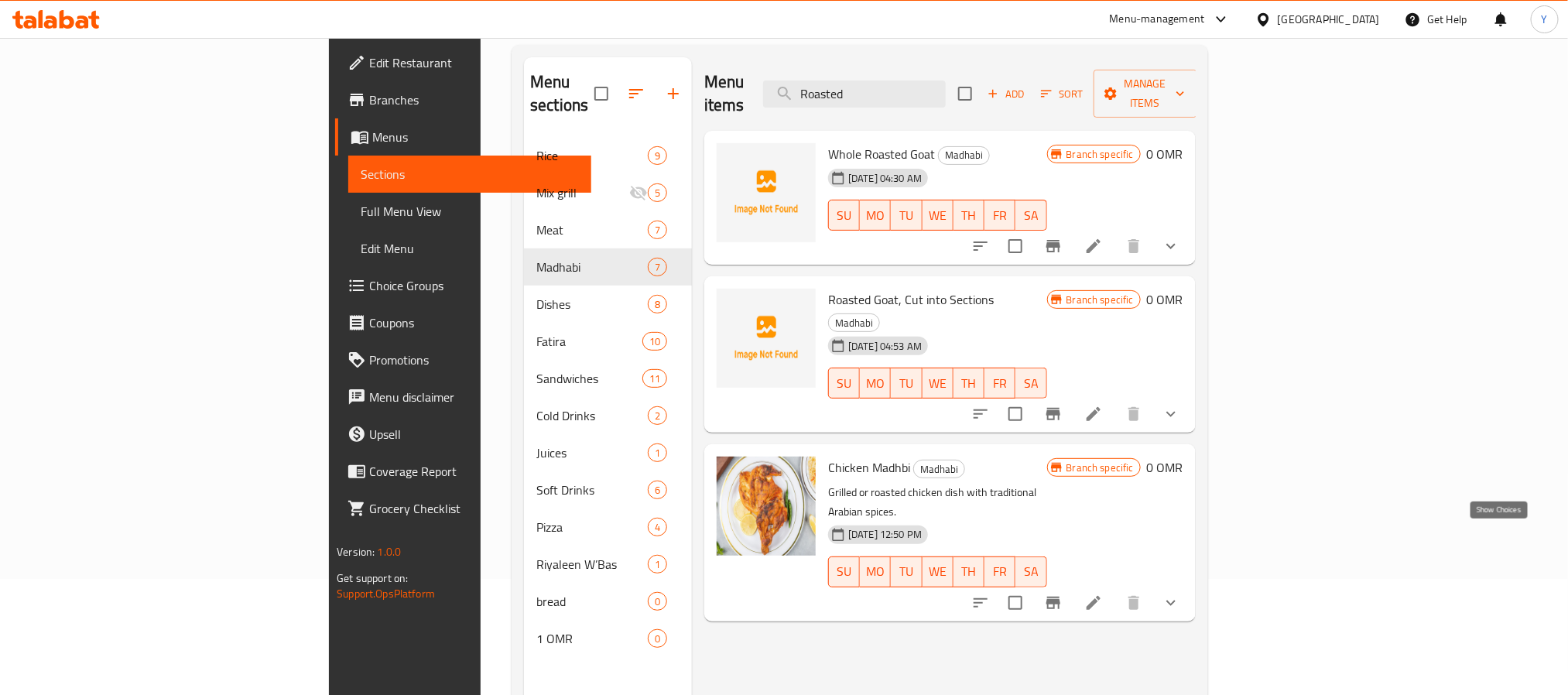
click at [1180, 594] on icon "show more" at bounding box center [1171, 603] width 18 height 18
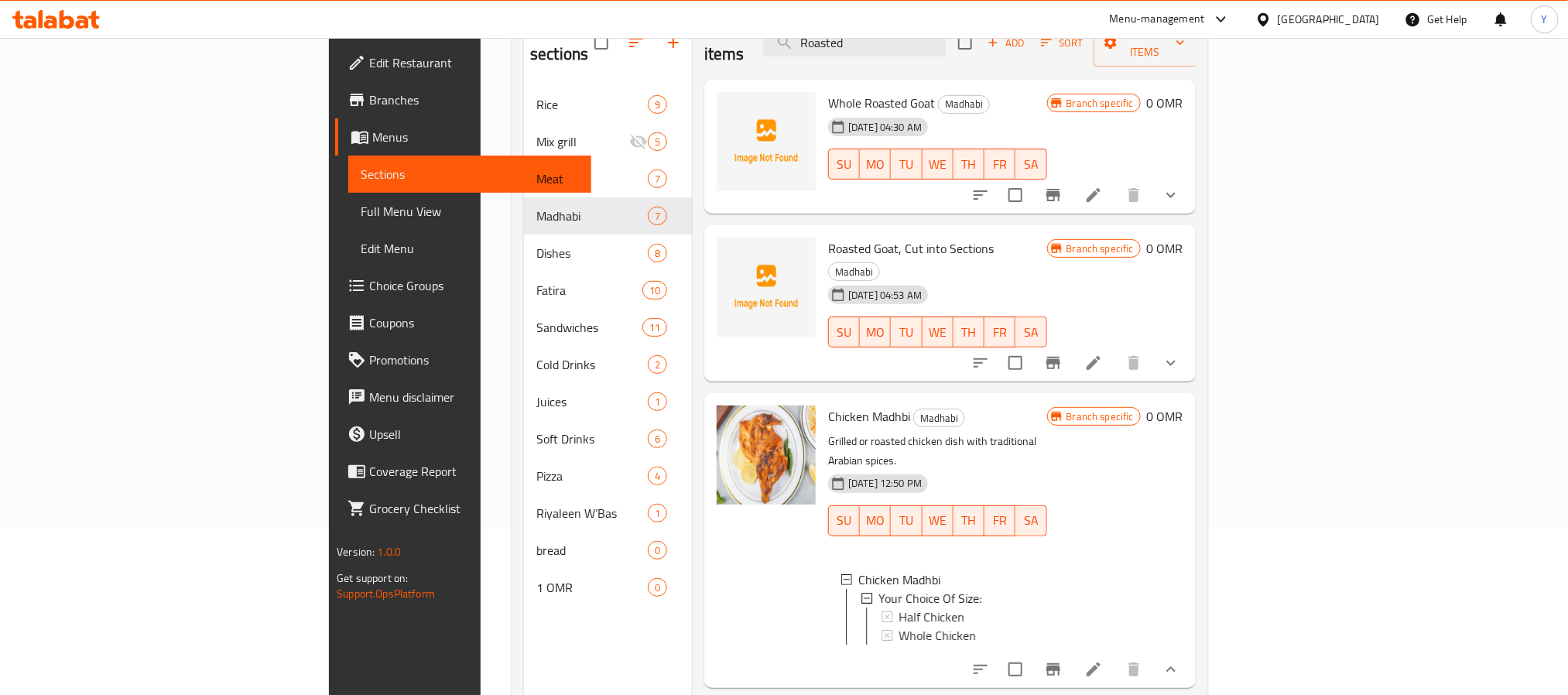
scroll to position [217, 0]
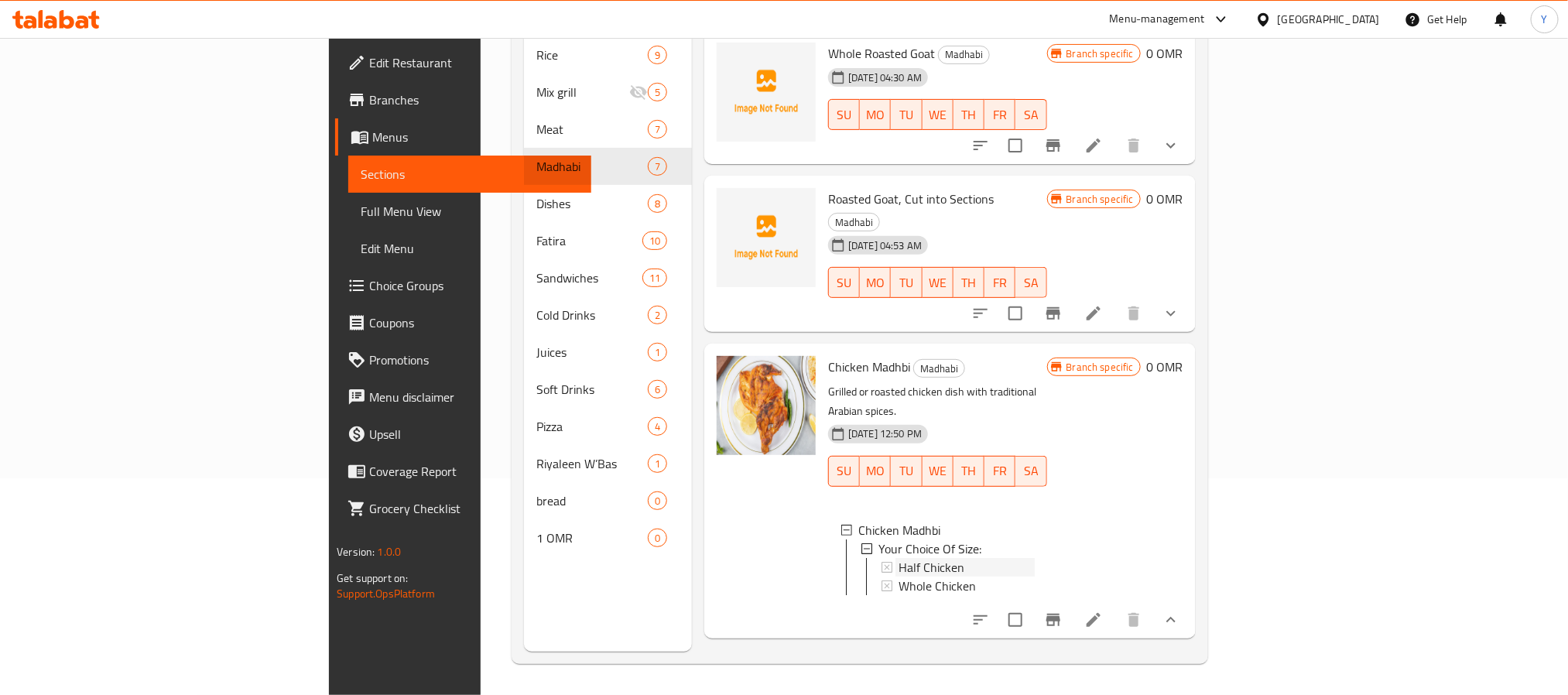
click at [899, 558] on span "Half Chicken" at bounding box center [931, 567] width 66 height 18
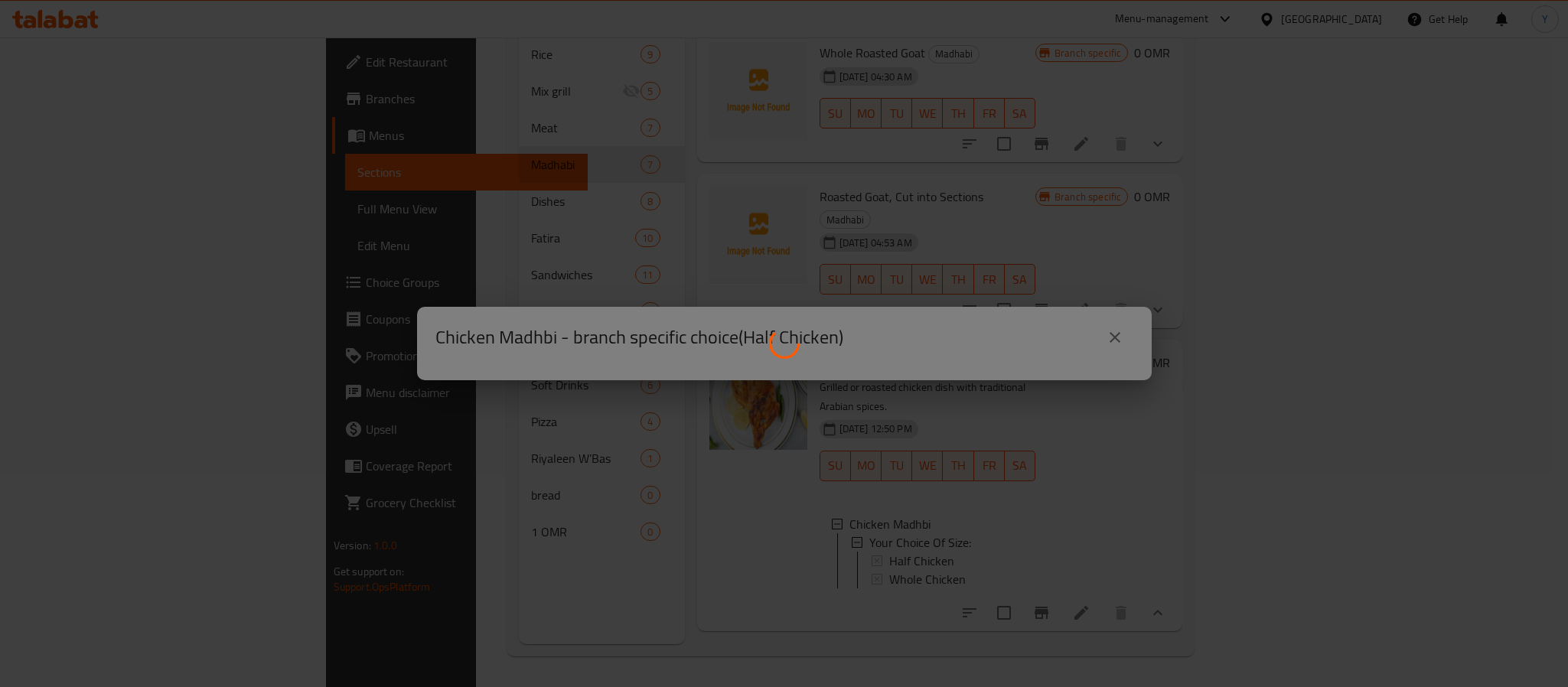
click at [614, 490] on div at bounding box center [784, 343] width 1568 height 687
click at [1162, 286] on div at bounding box center [784, 343] width 1568 height 687
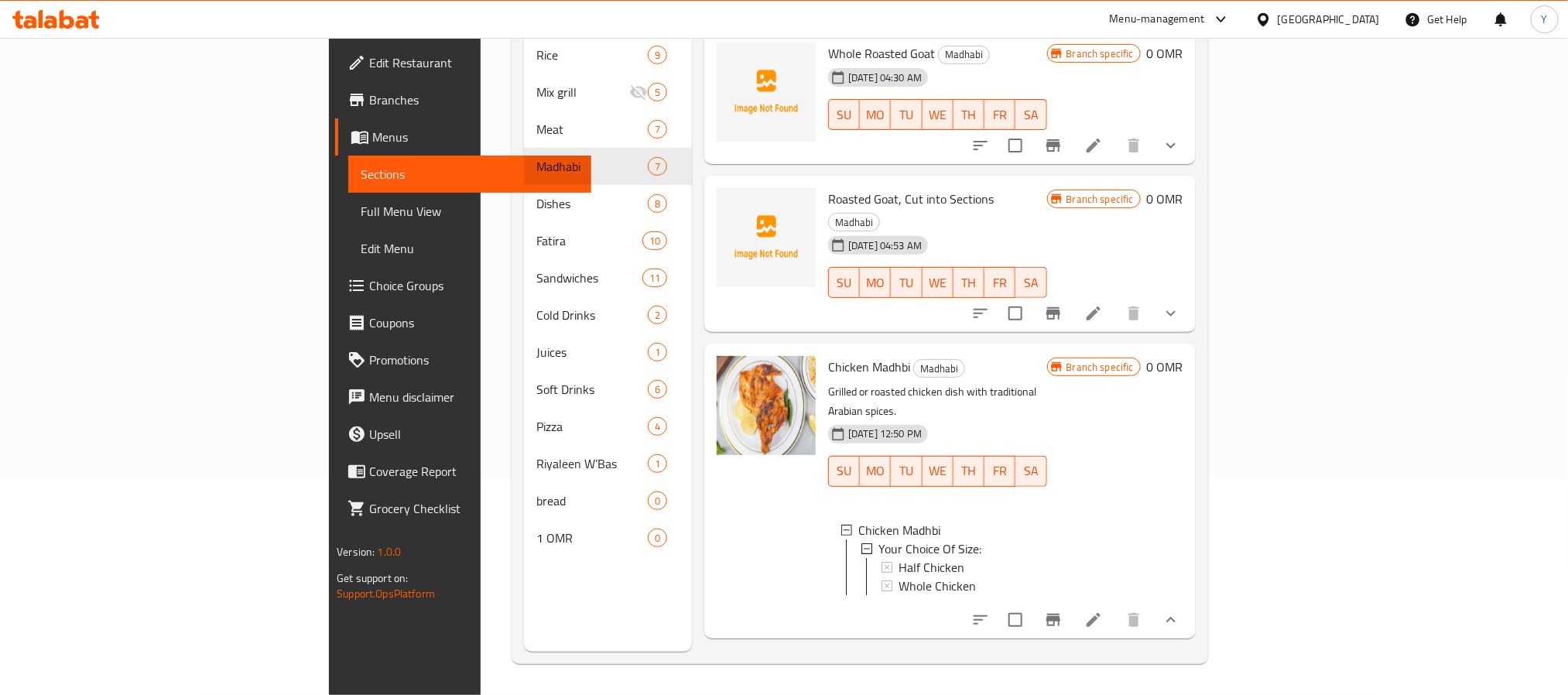
click at [899, 558] on span "Half Chicken" at bounding box center [931, 567] width 66 height 18
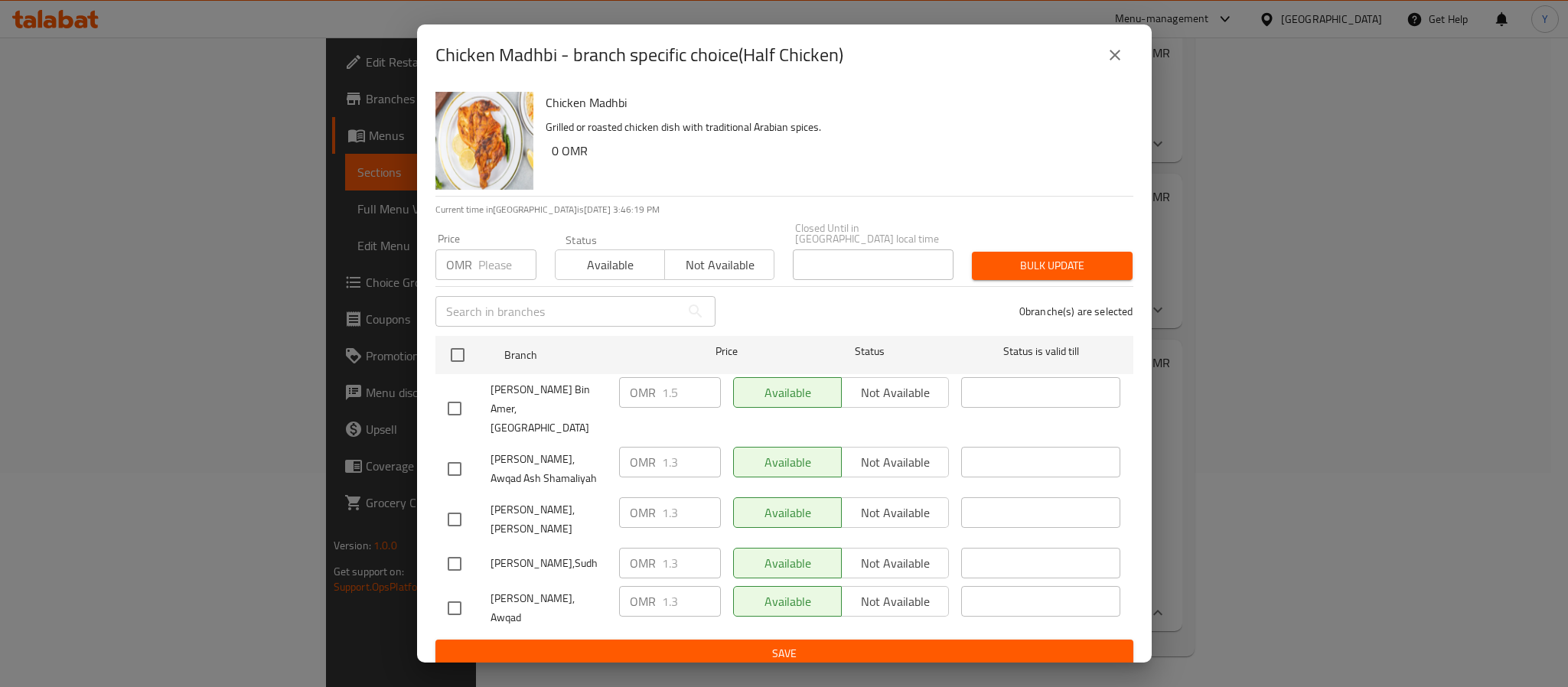
click at [1122, 64] on icon "close" at bounding box center [1114, 55] width 18 height 18
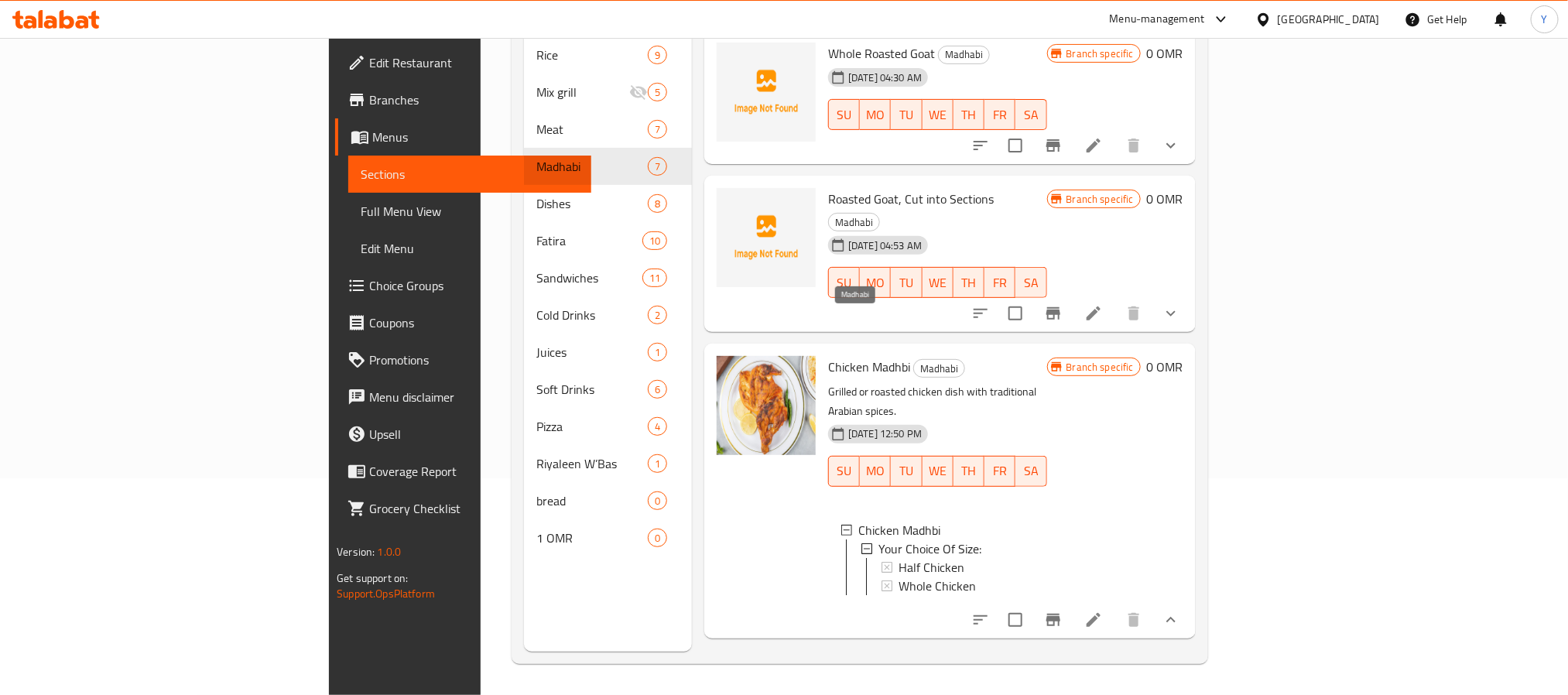
click at [914, 360] on span "Madhabi" at bounding box center [939, 369] width 51 height 17
click at [729, 201] on icon "upload picture" at bounding box center [738, 210] width 18 height 18
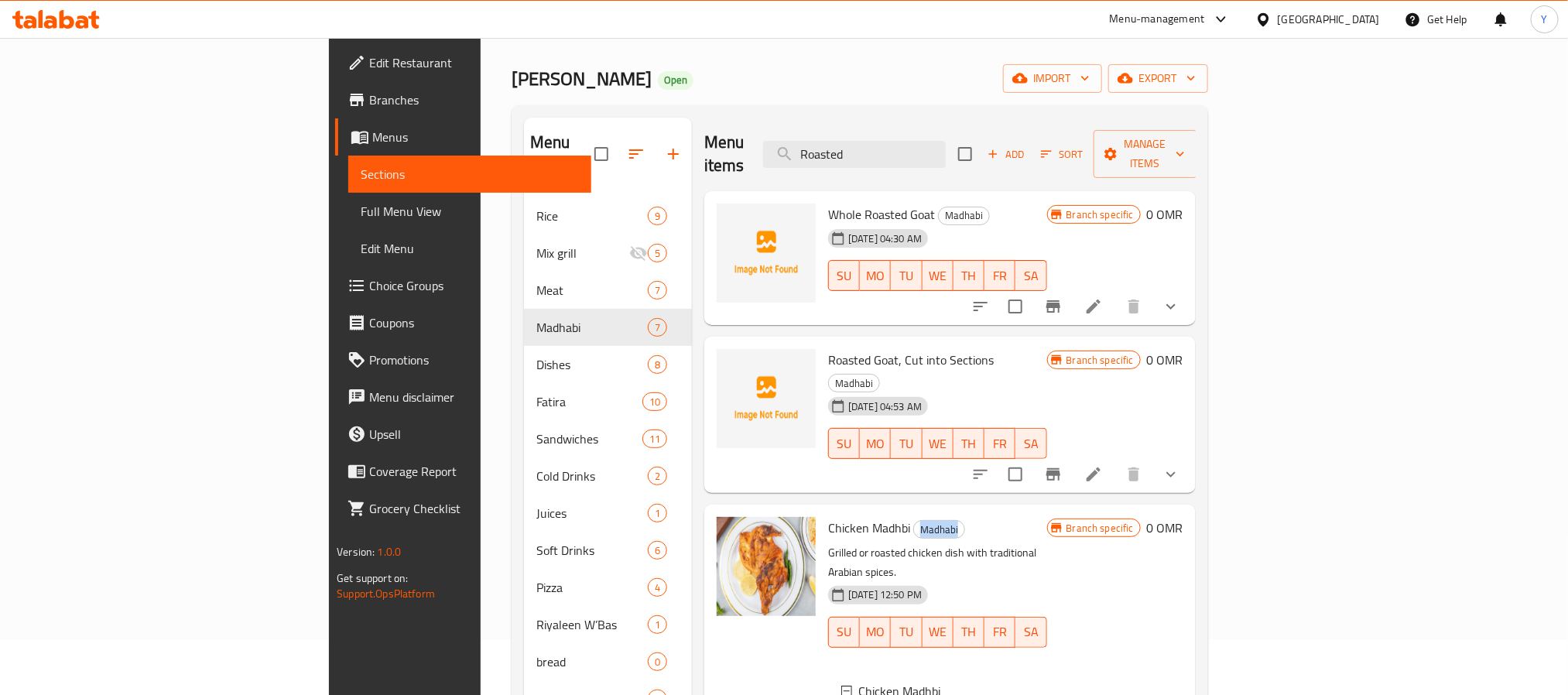
scroll to position [0, 0]
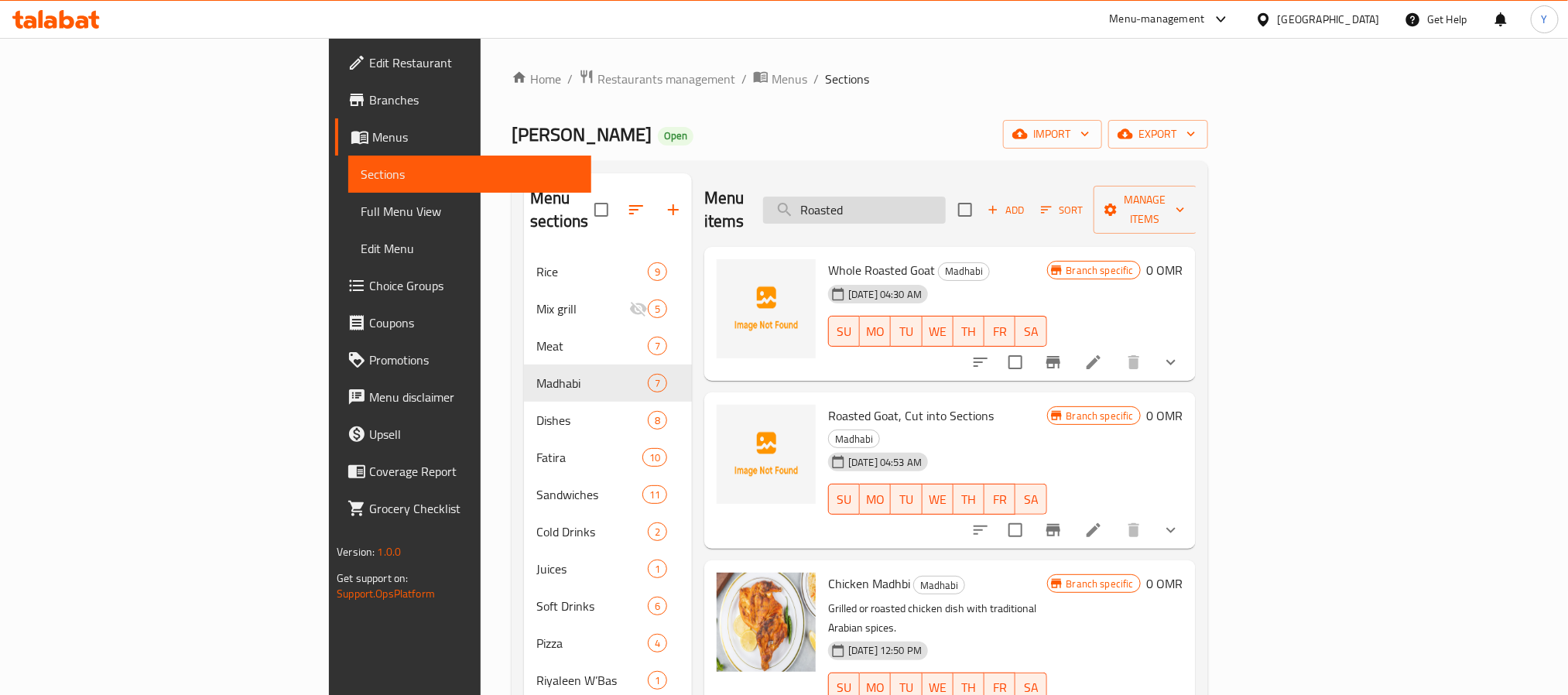
click at [924, 198] on input "Roasted" at bounding box center [854, 210] width 183 height 27
paste input "Bosnian"
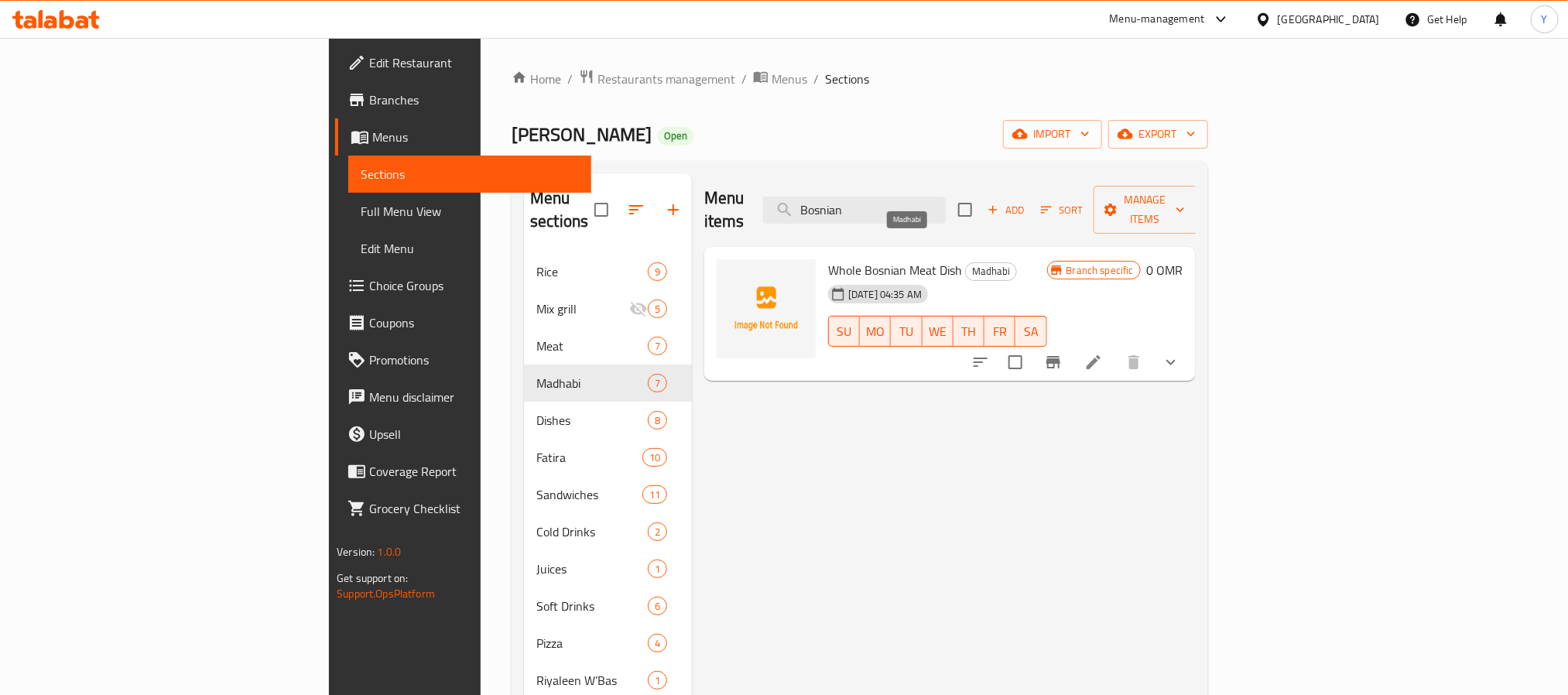
type input "Bosnian"
click at [1180, 353] on icon "show more" at bounding box center [1171, 362] width 18 height 18
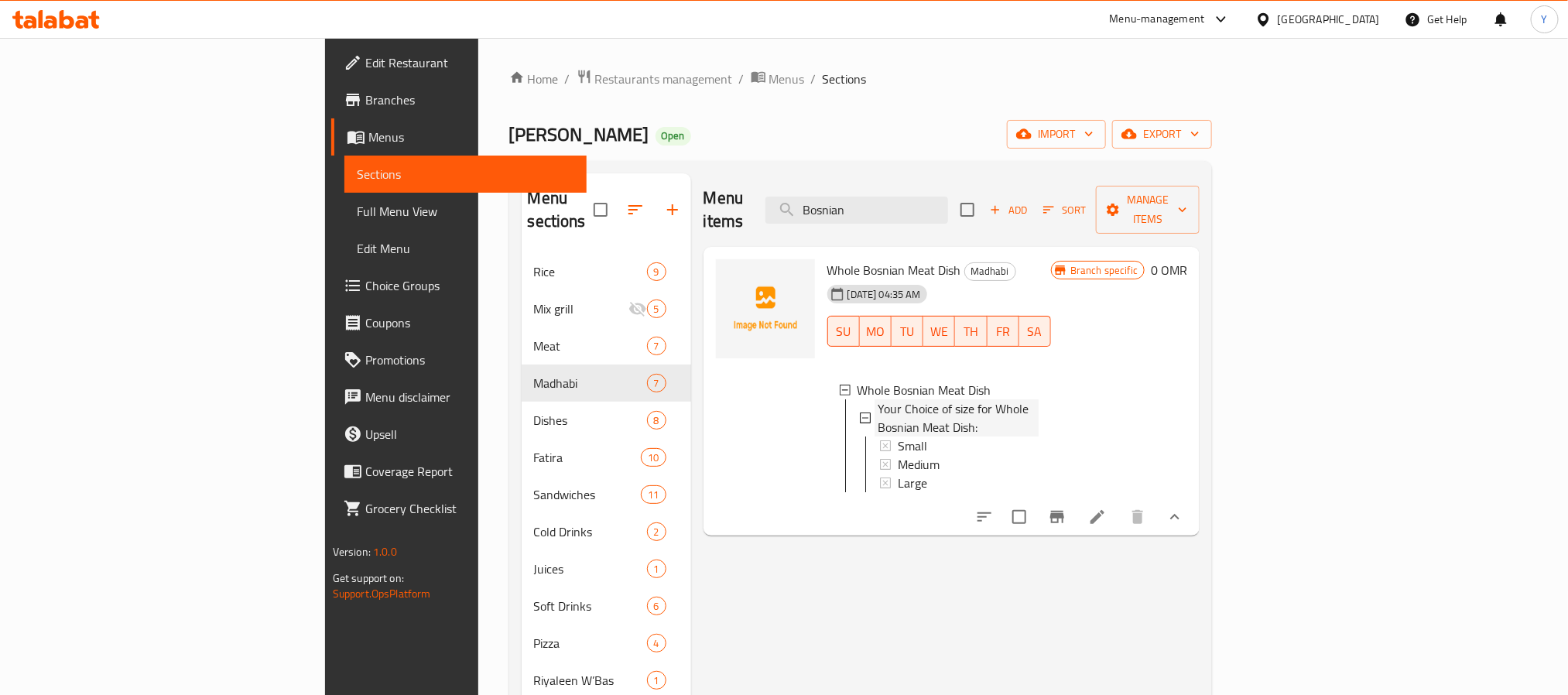
click at [877, 399] on span "Your Choice of size for Whole Bosnian Meat Dish:" at bounding box center [958, 418] width 161 height 37
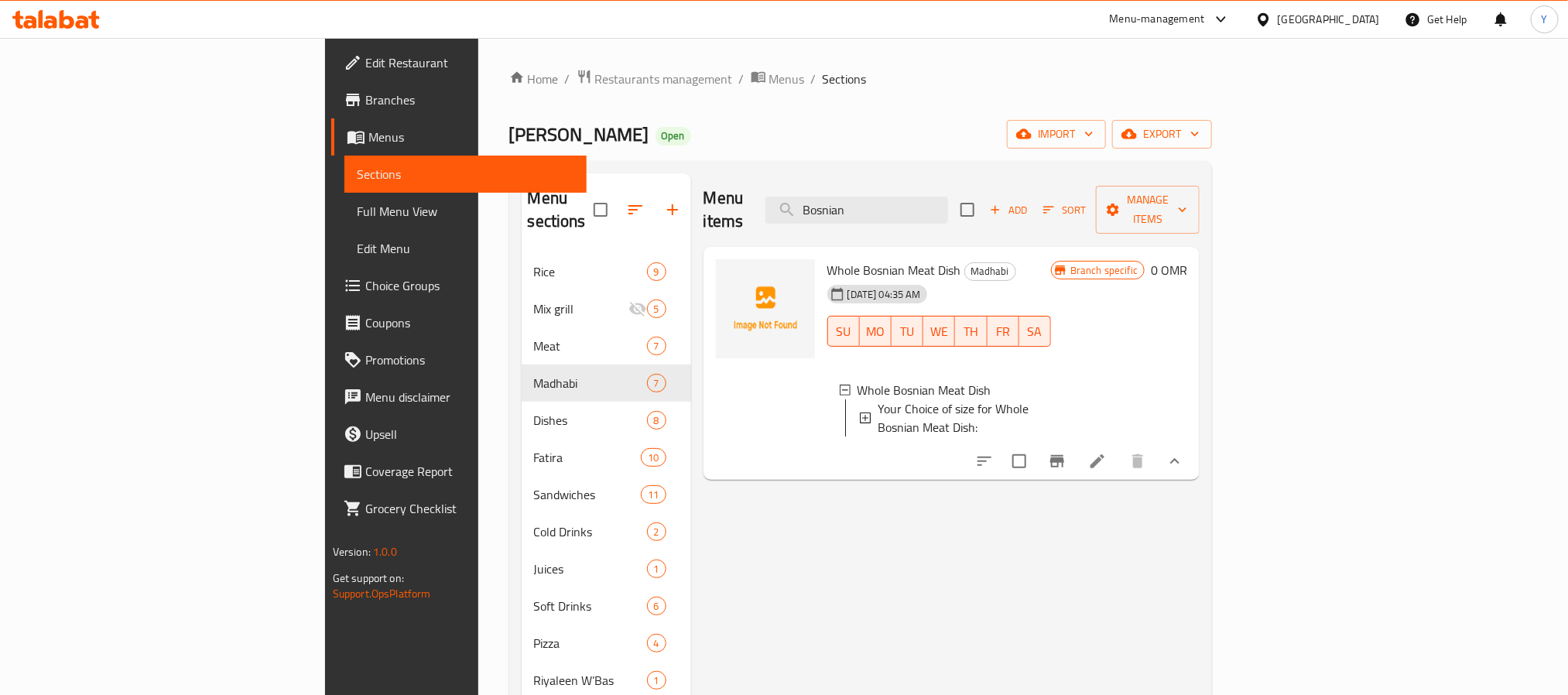
click at [877, 399] on span "Your Choice of size for Whole Bosnian Meat Dish:" at bounding box center [958, 418] width 161 height 37
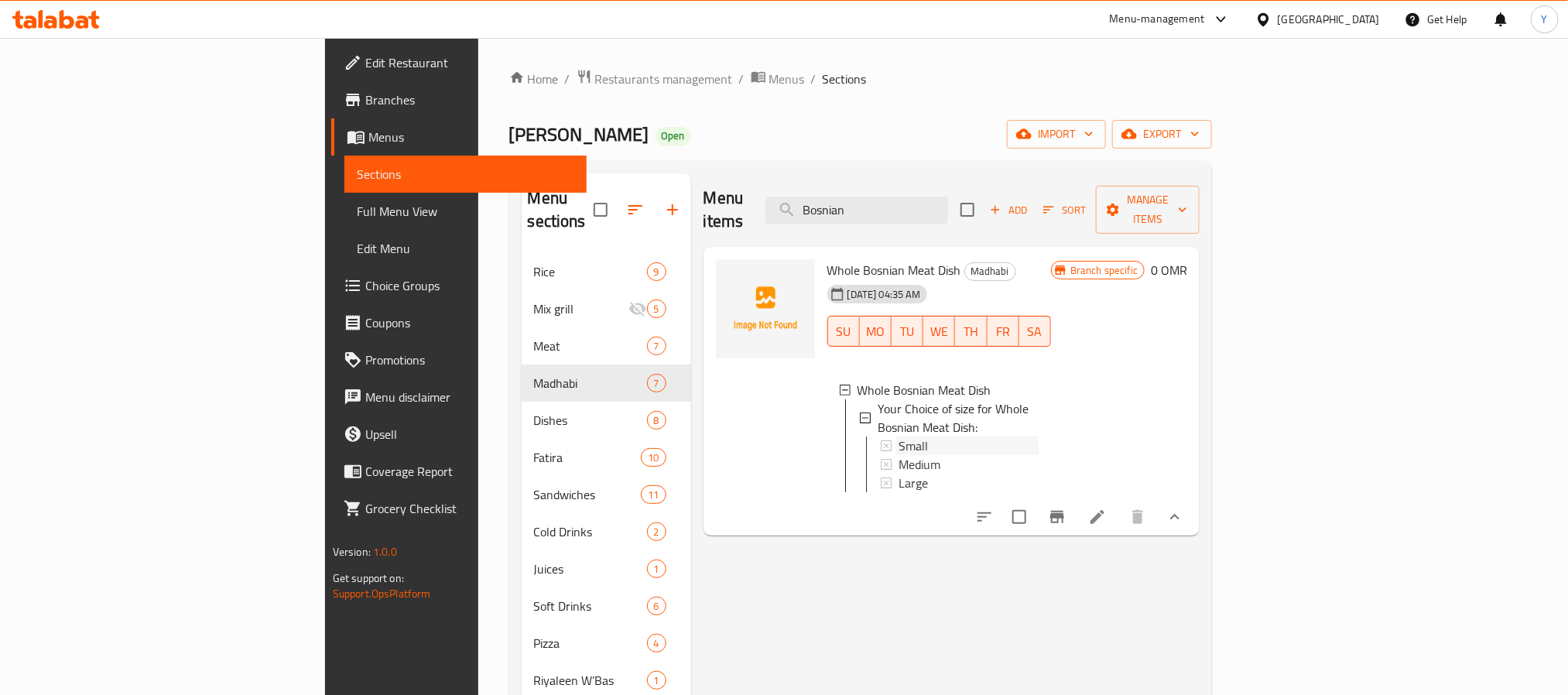
click at [899, 437] on span "Small" at bounding box center [913, 446] width 29 height 18
click at [898, 455] on span "Medium" at bounding box center [919, 464] width 42 height 18
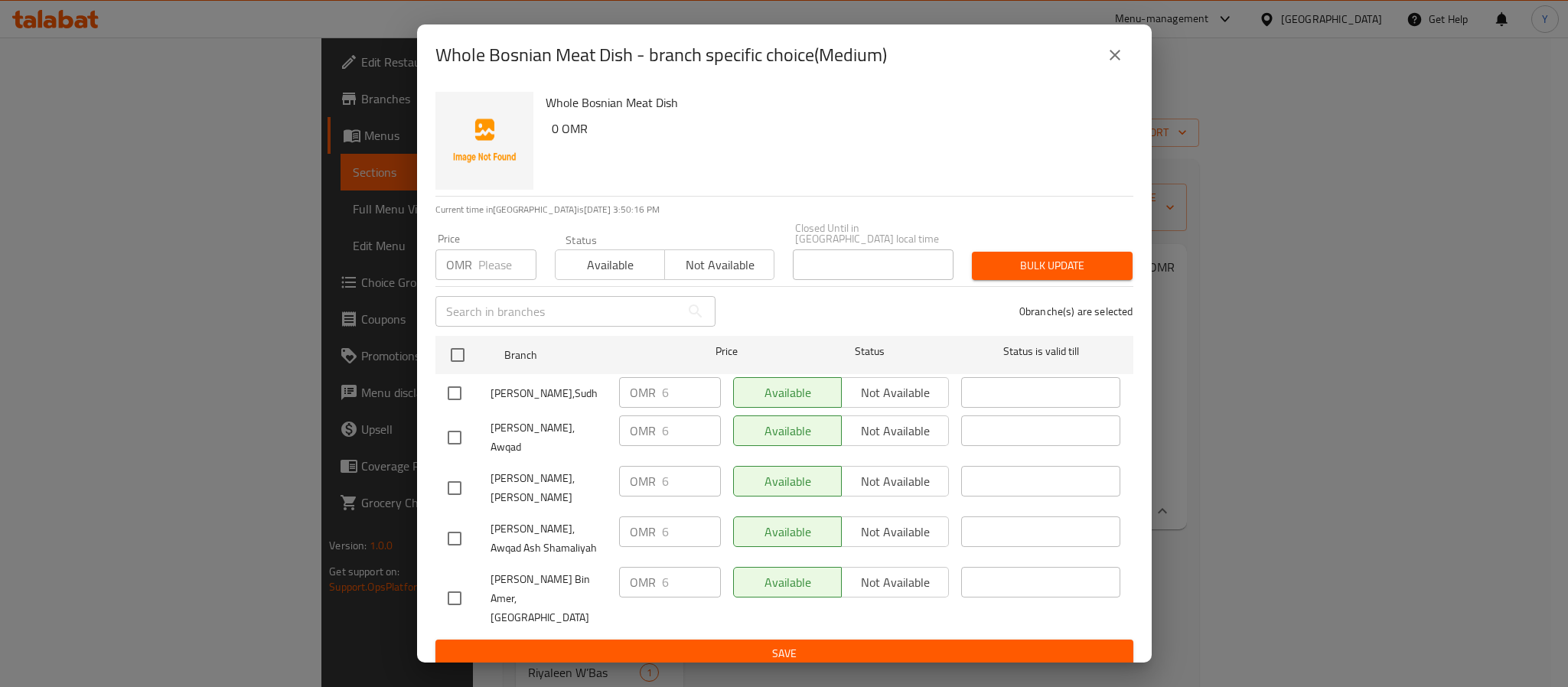
click at [1104, 74] on button "close" at bounding box center [1114, 55] width 37 height 37
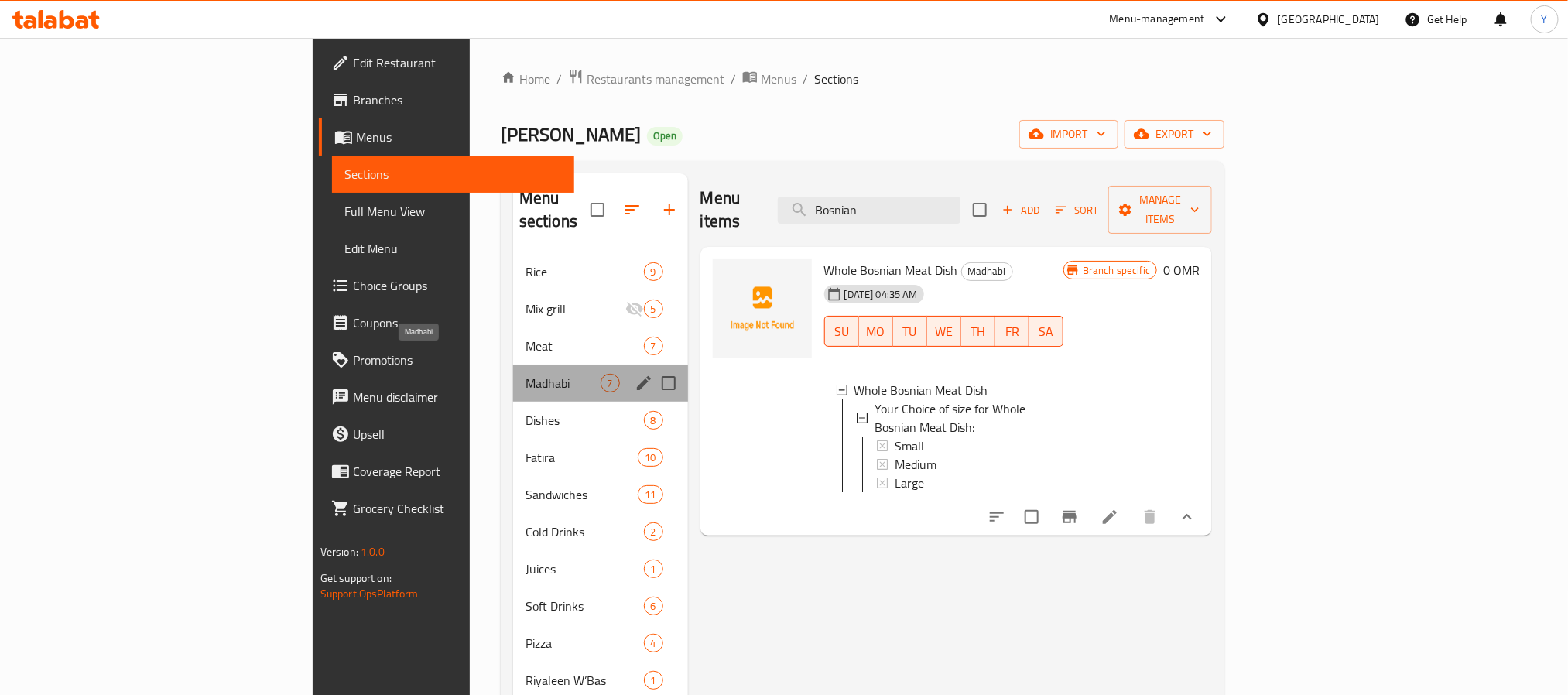
click at [525, 374] on span "Madhabi" at bounding box center [563, 383] width 75 height 18
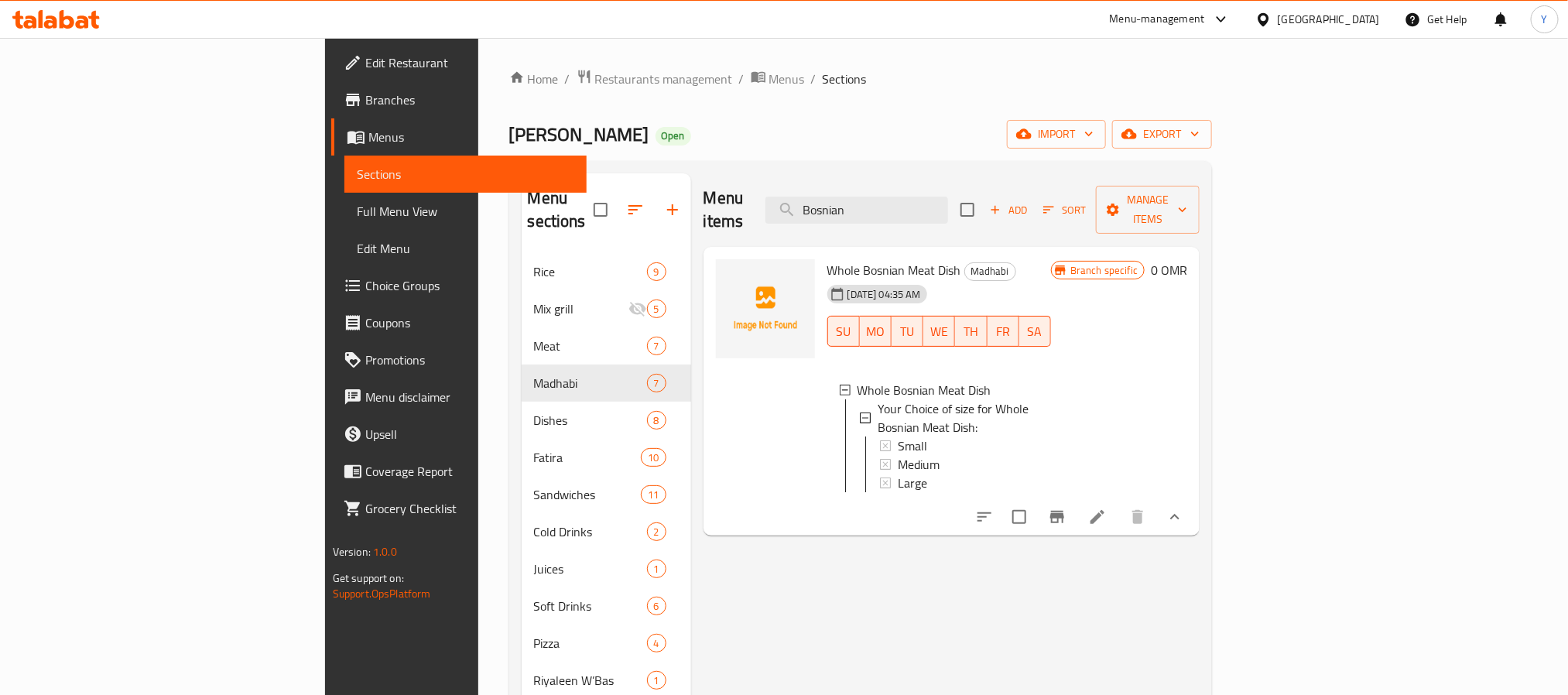
drag, startPoint x: 1041, startPoint y: 196, endPoint x: 598, endPoint y: 201, distance: 443.0
click at [606, 200] on div "Menu sections Rice 9 Mix grill 5 Meat 7 Madhabi 7 Dishes 8 Fatira 10 Sandwiches…" at bounding box center [862, 521] width 679 height 695
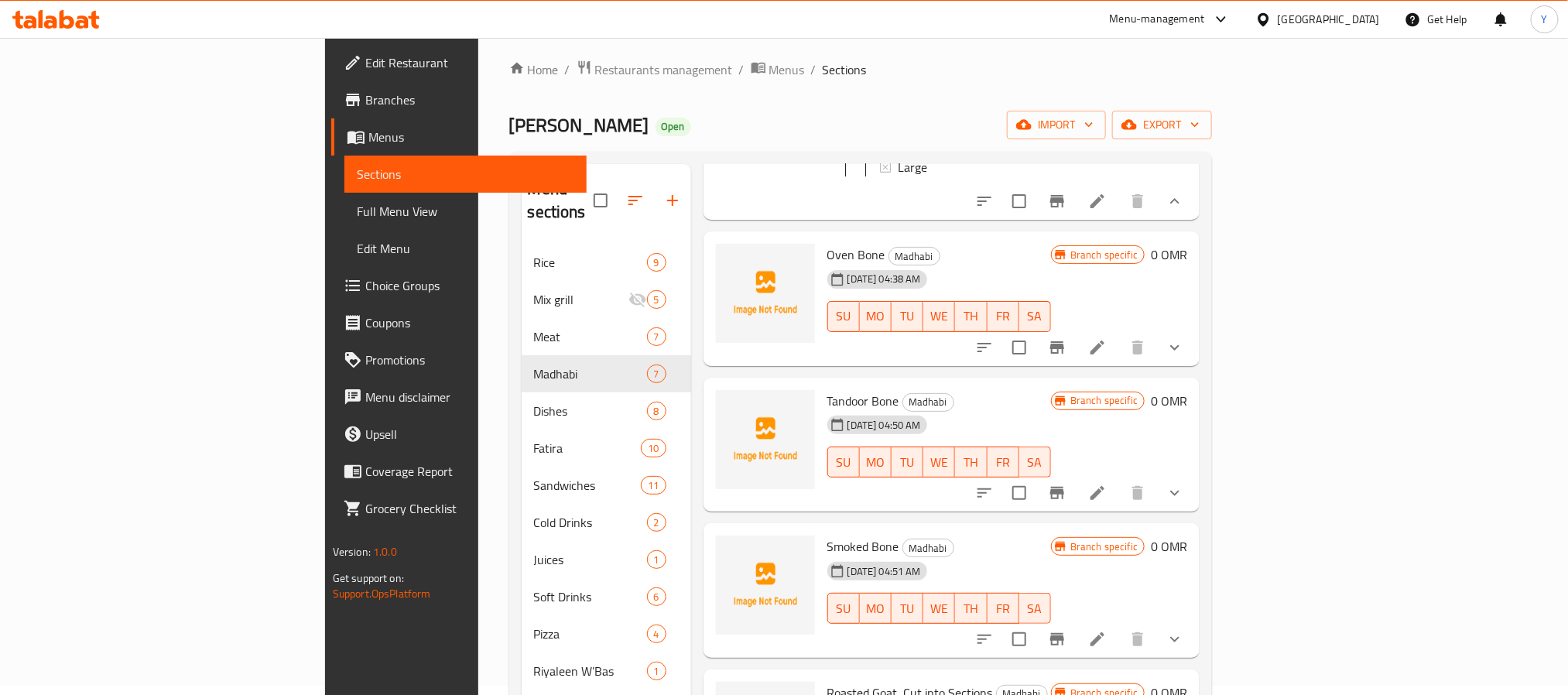
scroll to position [464, 0]
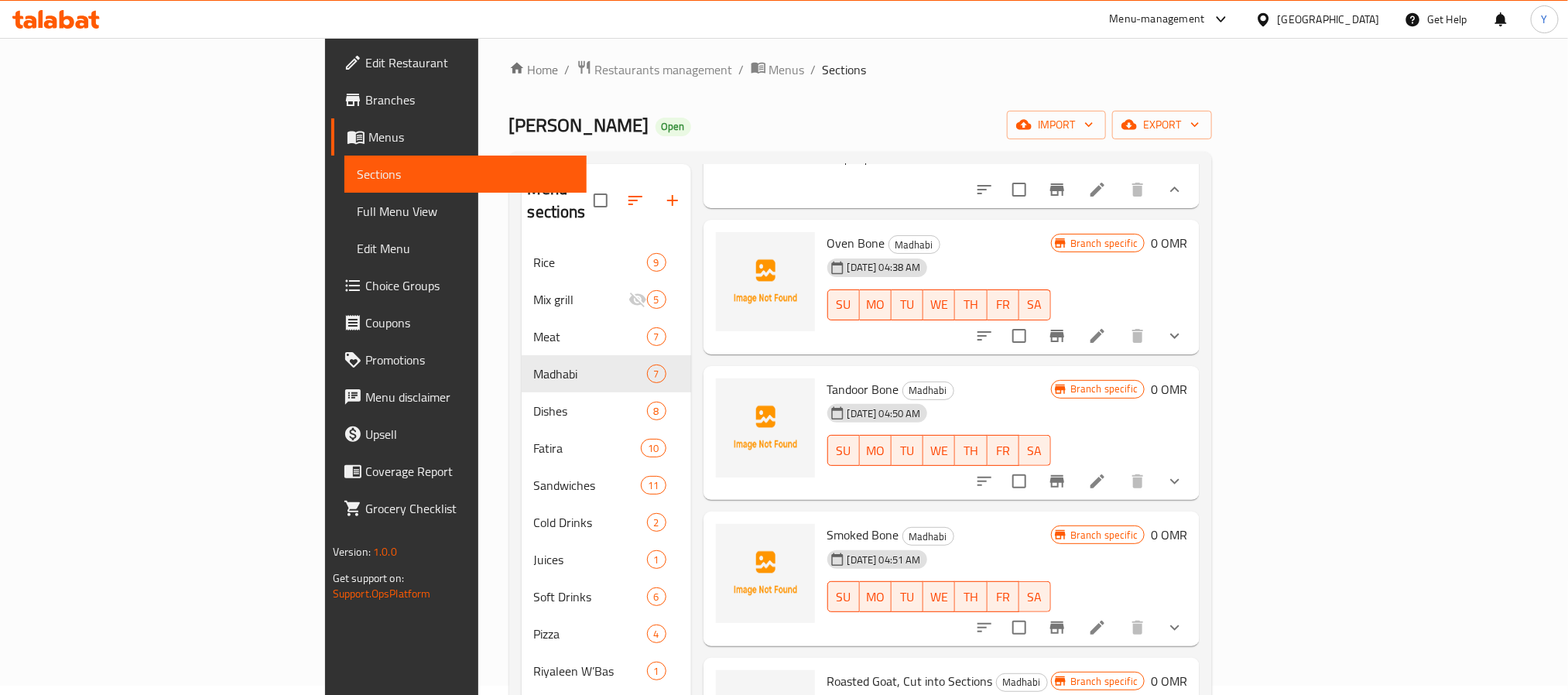
click at [646, 100] on div "Home / Restaurants management / Menus / Sections Madhabi Bin Amer Open import e…" at bounding box center [862, 466] width 704 height 812
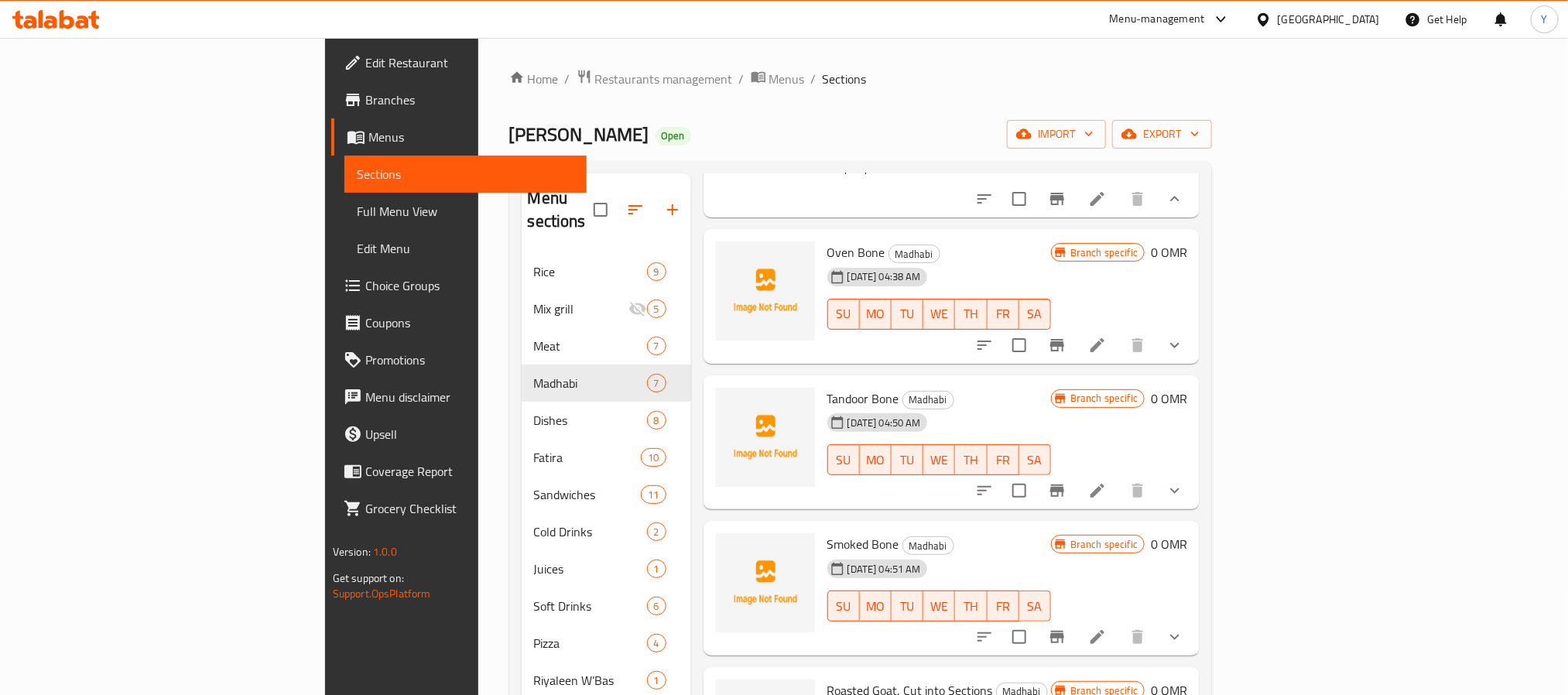
scroll to position [0, 0]
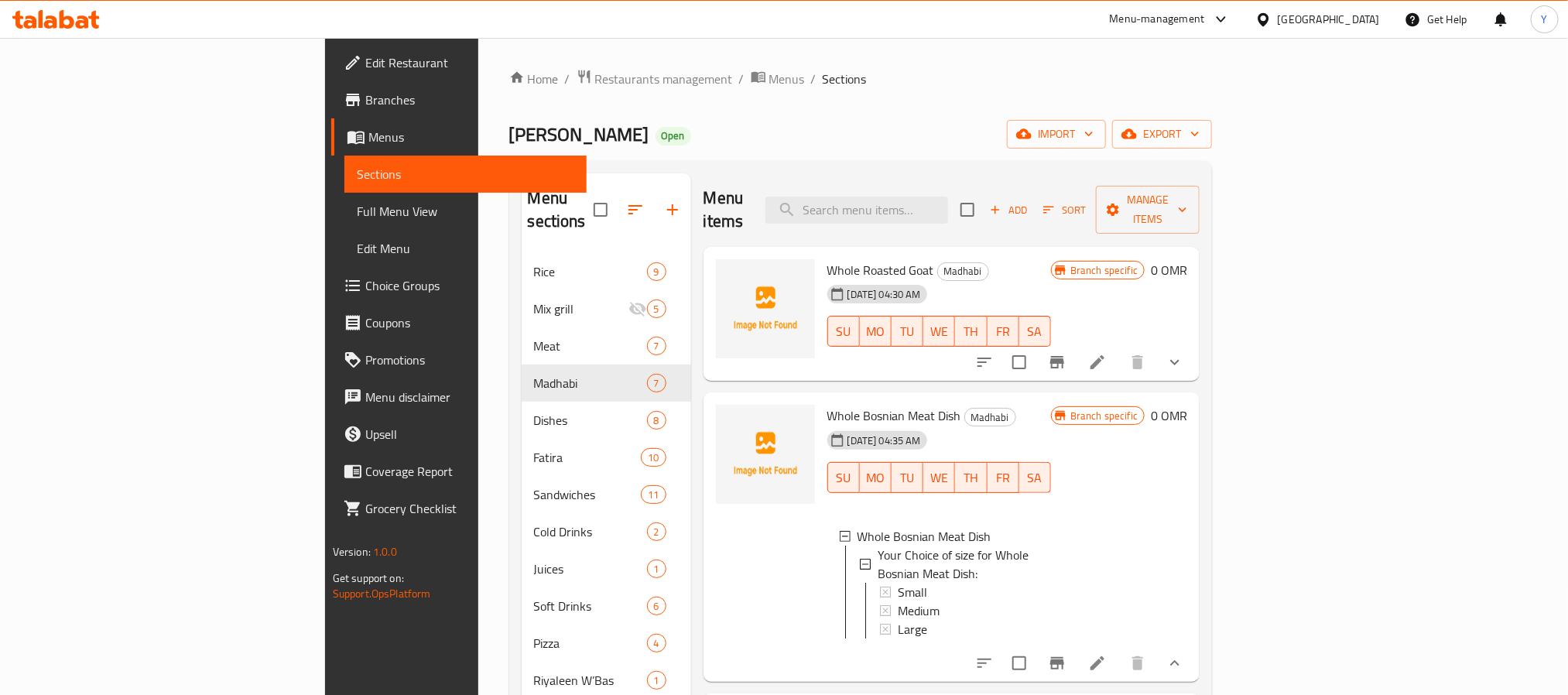
click at [852, 166] on div "Menu sections Rice 9 Mix grill 5 Meat 7 Madhabi 7 Dishes 8 Fatira 10 Sandwiches…" at bounding box center [862, 521] width 704 height 720
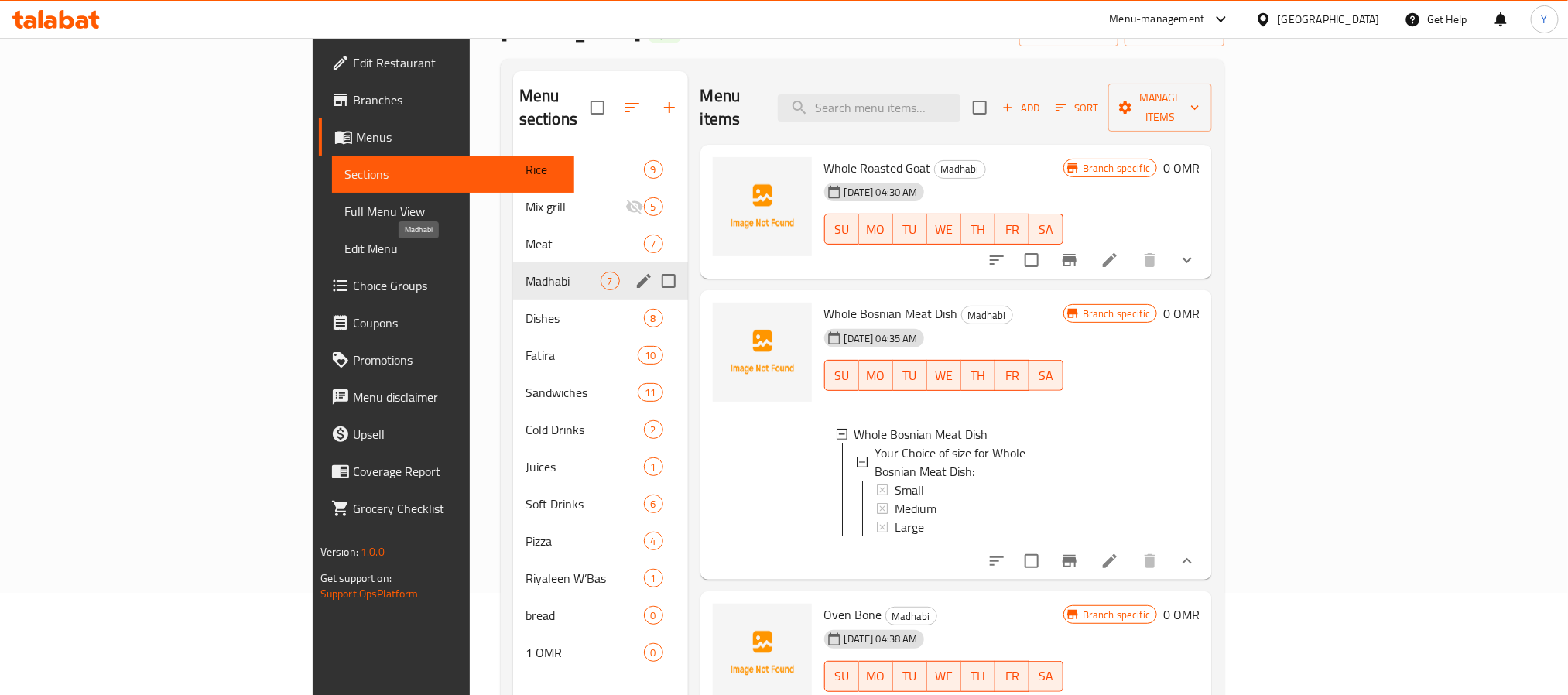
scroll to position [217, 0]
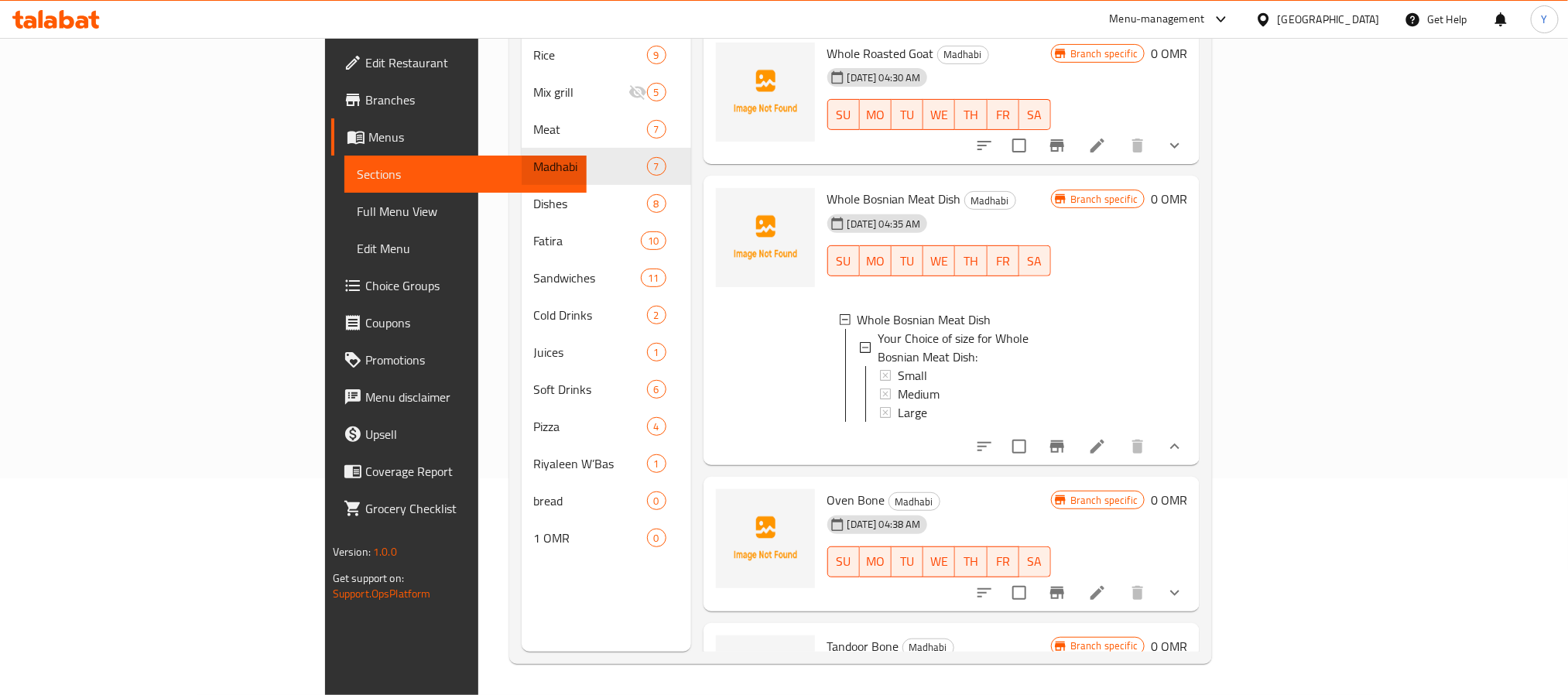
click at [691, 147] on div "Menu items Add Sort Manage items Whole Roasted Goat Madhabi 19-08-2025 04:30 AM…" at bounding box center [945, 304] width 509 height 695
click at [710, 182] on div at bounding box center [765, 321] width 111 height 277
drag, startPoint x: 688, startPoint y: 373, endPoint x: 701, endPoint y: 349, distance: 27.3
click at [710, 373] on div at bounding box center [765, 321] width 111 height 277
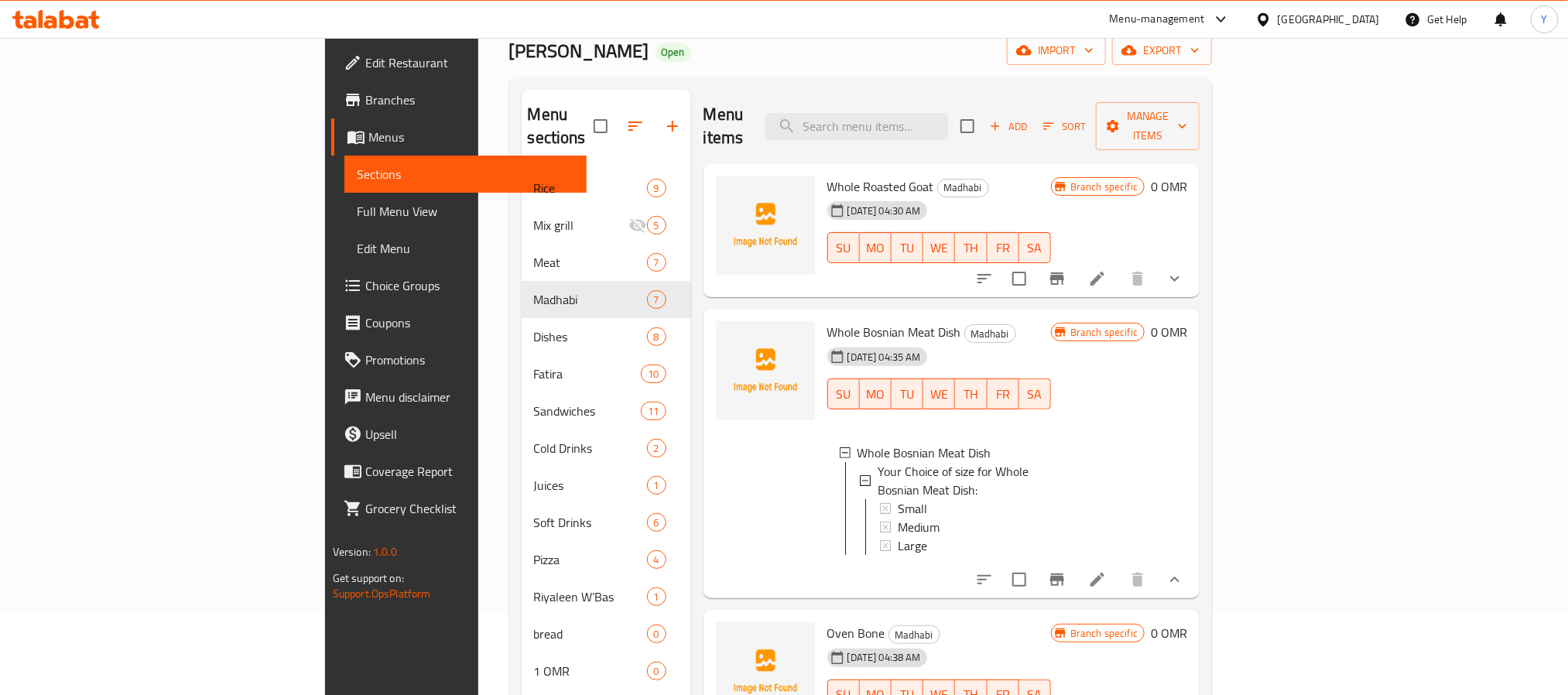
scroll to position [0, 0]
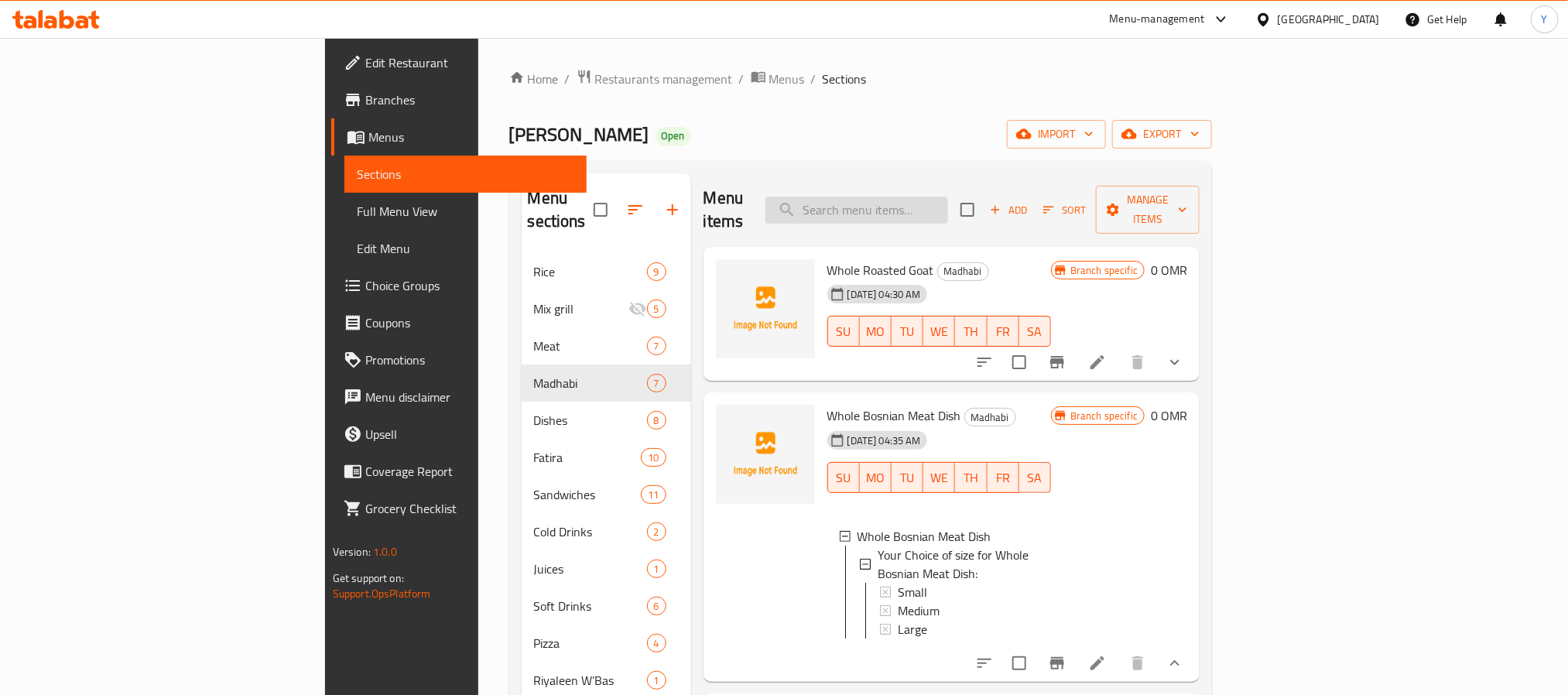
click at [938, 200] on input "search" at bounding box center [857, 210] width 183 height 27
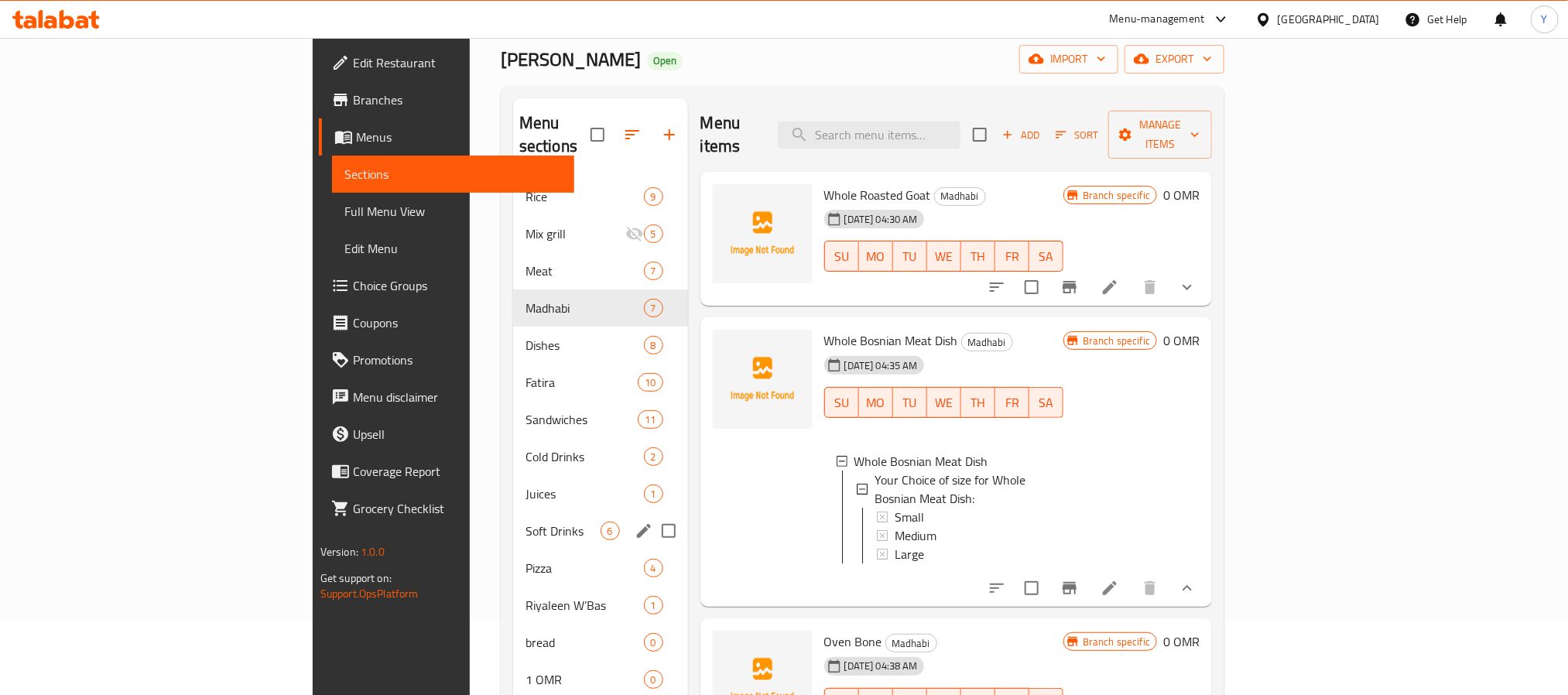
scroll to position [116, 0]
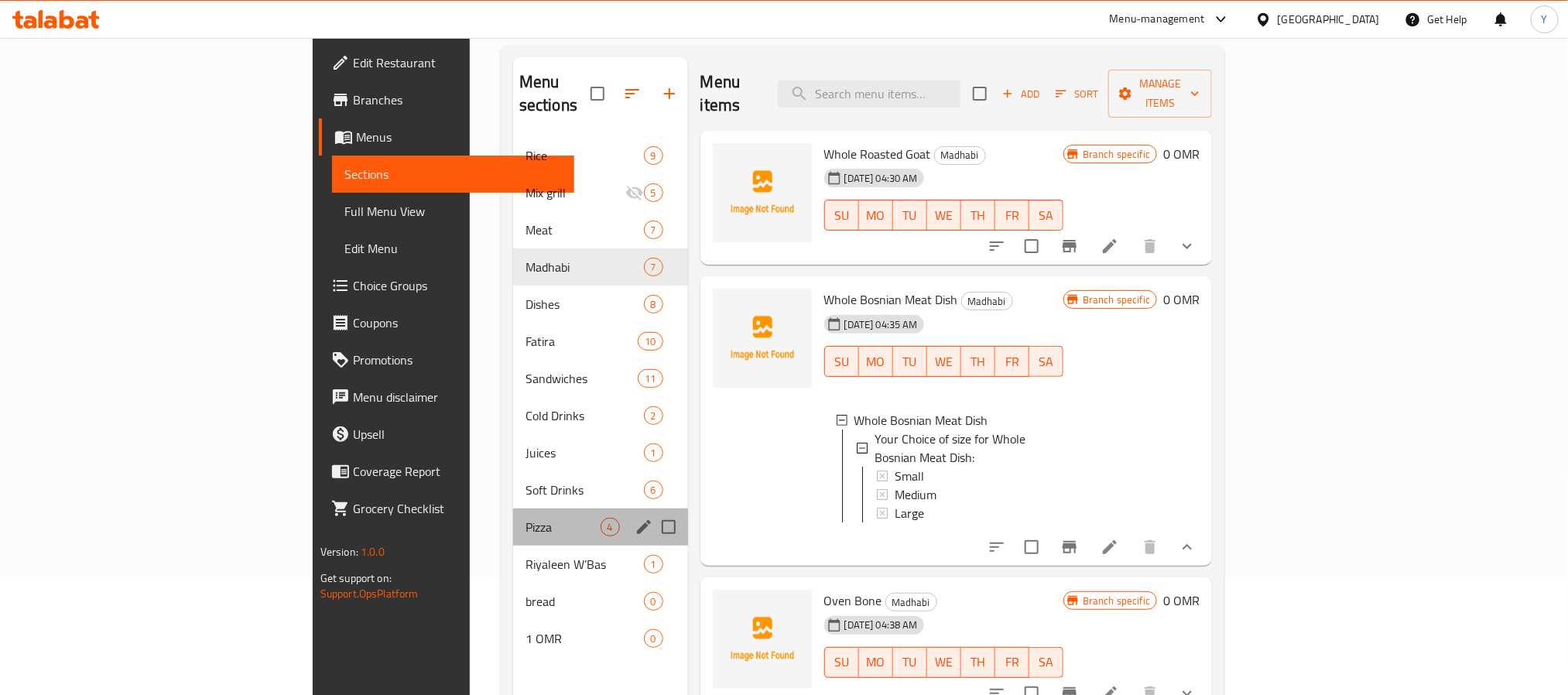
click at [513, 509] on div "Pizza 4" at bounding box center [600, 527] width 175 height 37
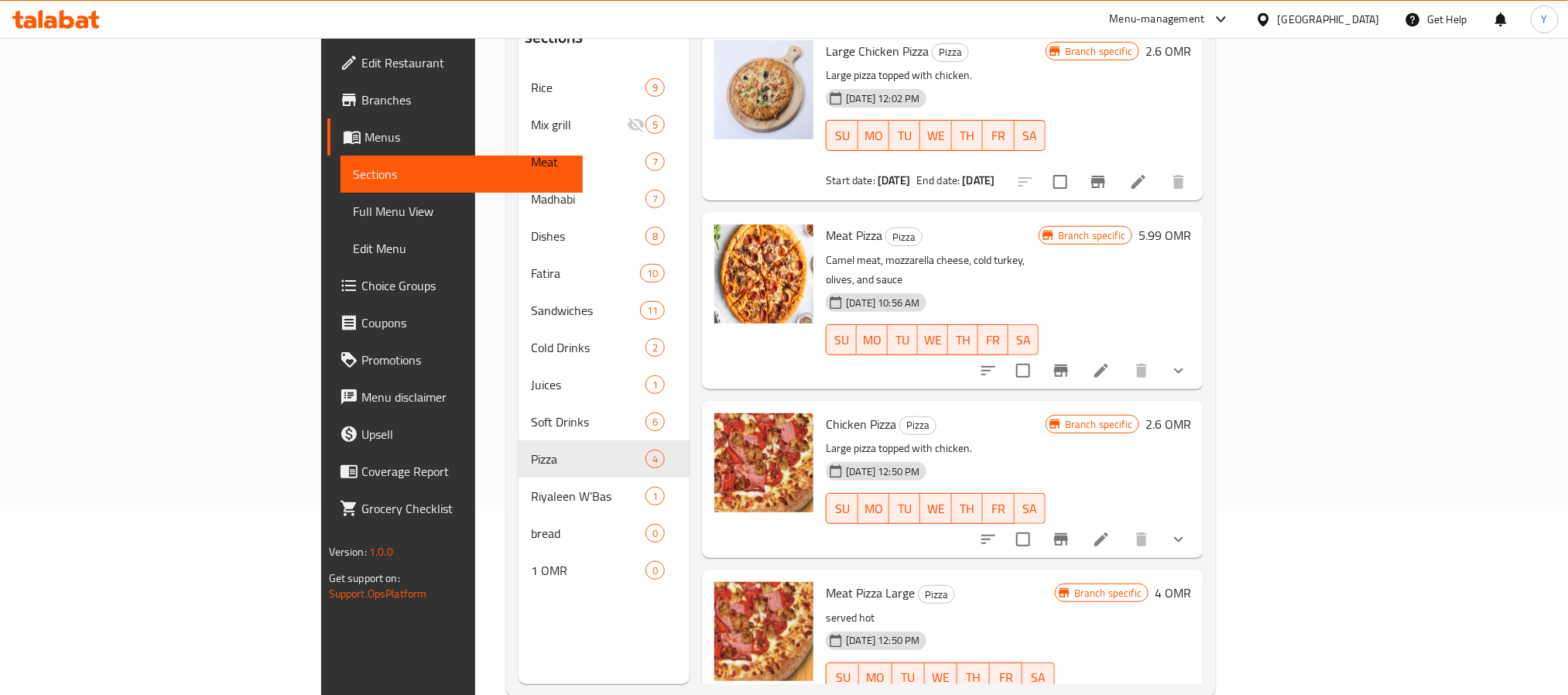
scroll to position [217, 0]
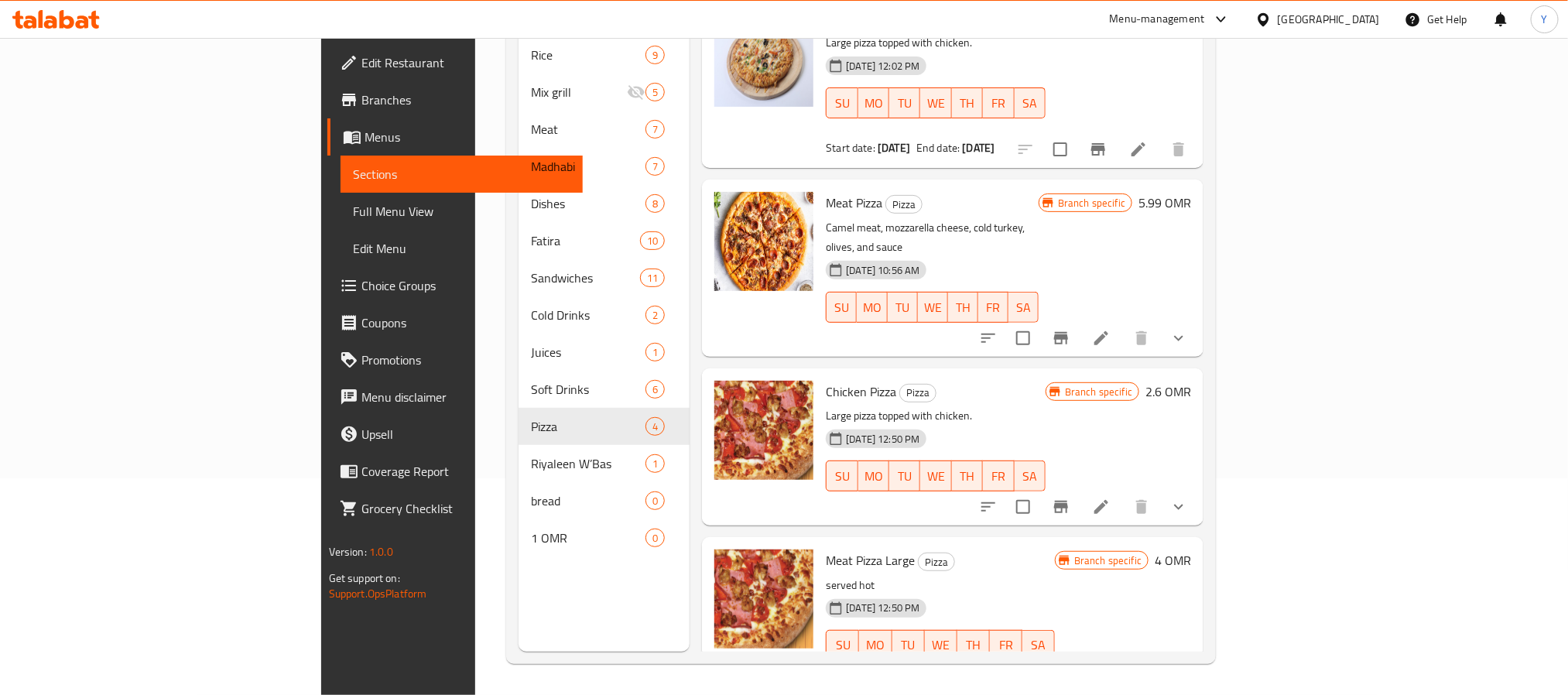
click at [519, 560] on div "Menu sections Rice 9 Mix grill 5 Meat 7 Madhabi 7 Dishes 8 Fatira 10 Sandwiches…" at bounding box center [604, 304] width 171 height 695
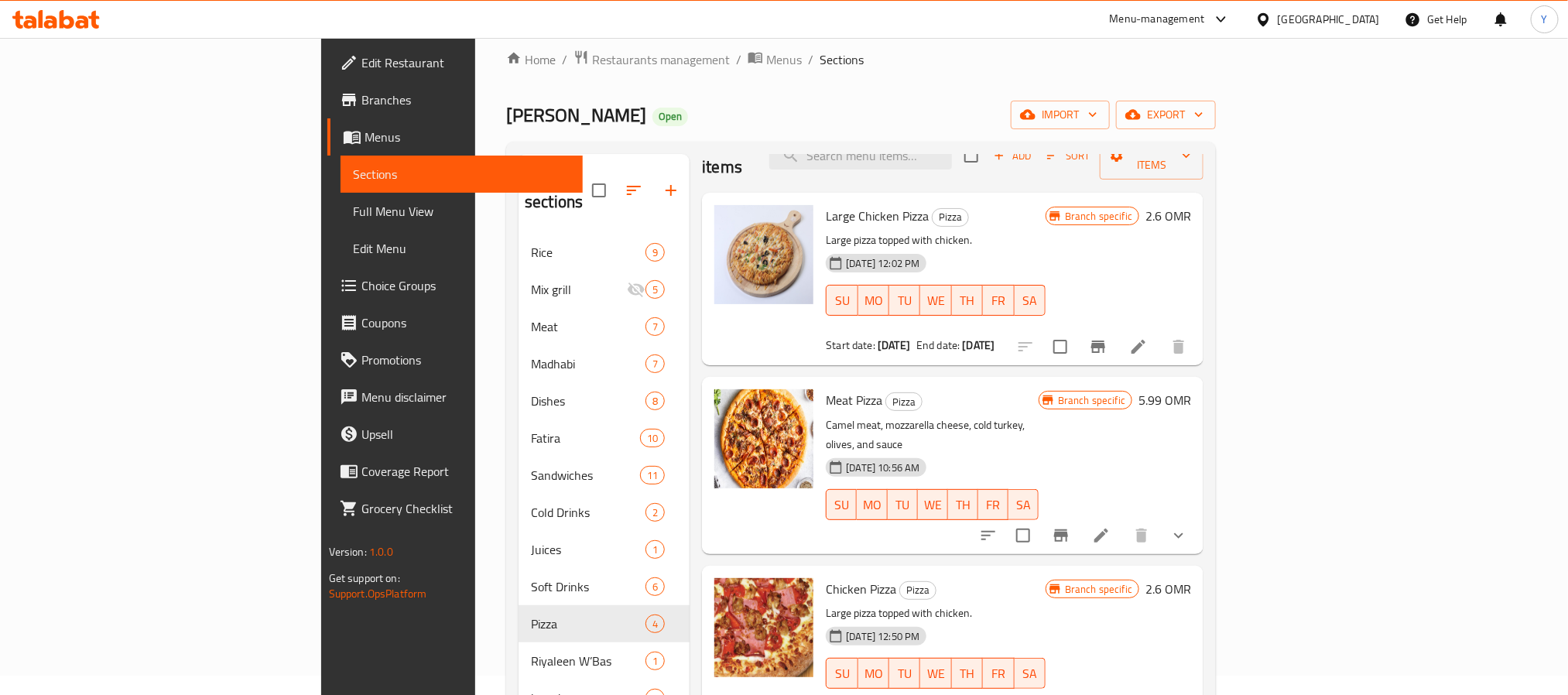
scroll to position [0, 0]
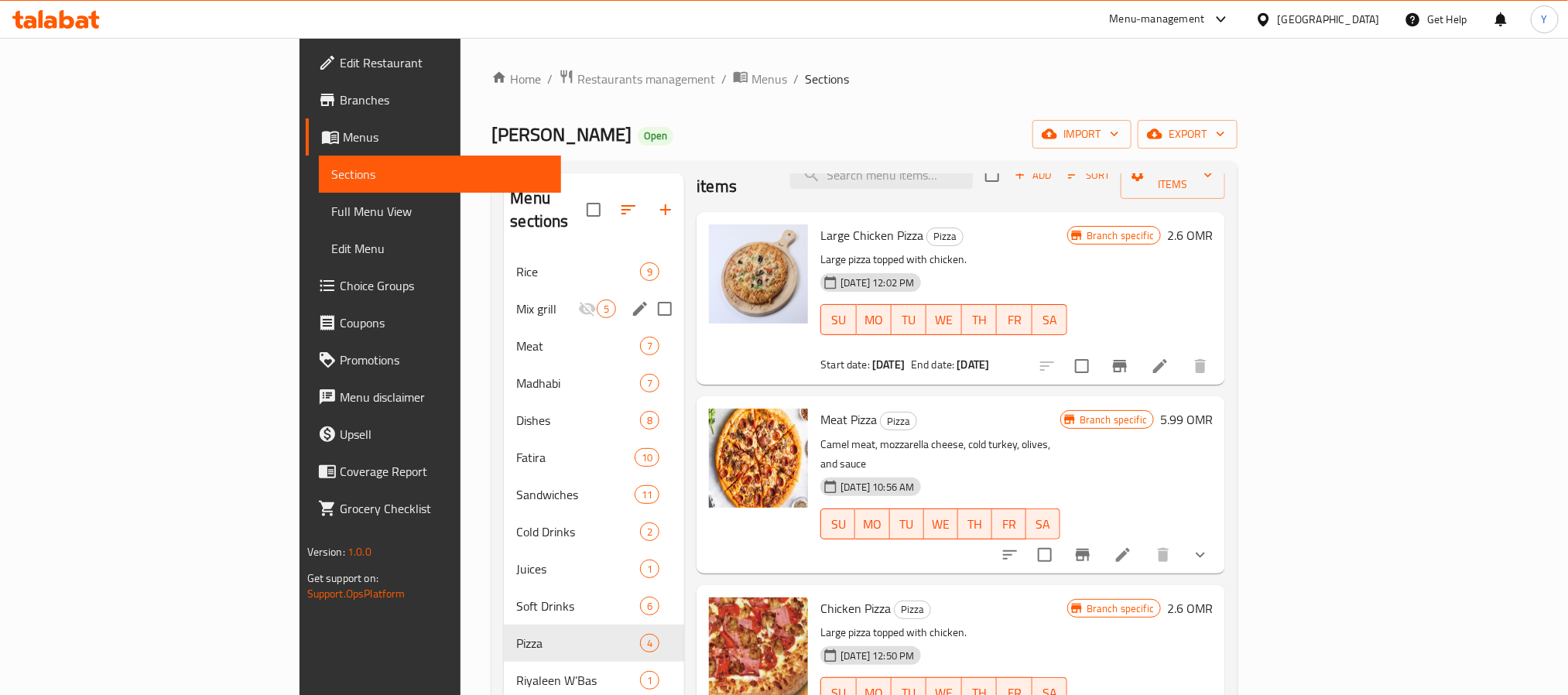
click at [516, 300] on span "Mix grill" at bounding box center [547, 309] width 62 height 18
